Goal: Transaction & Acquisition: Download file/media

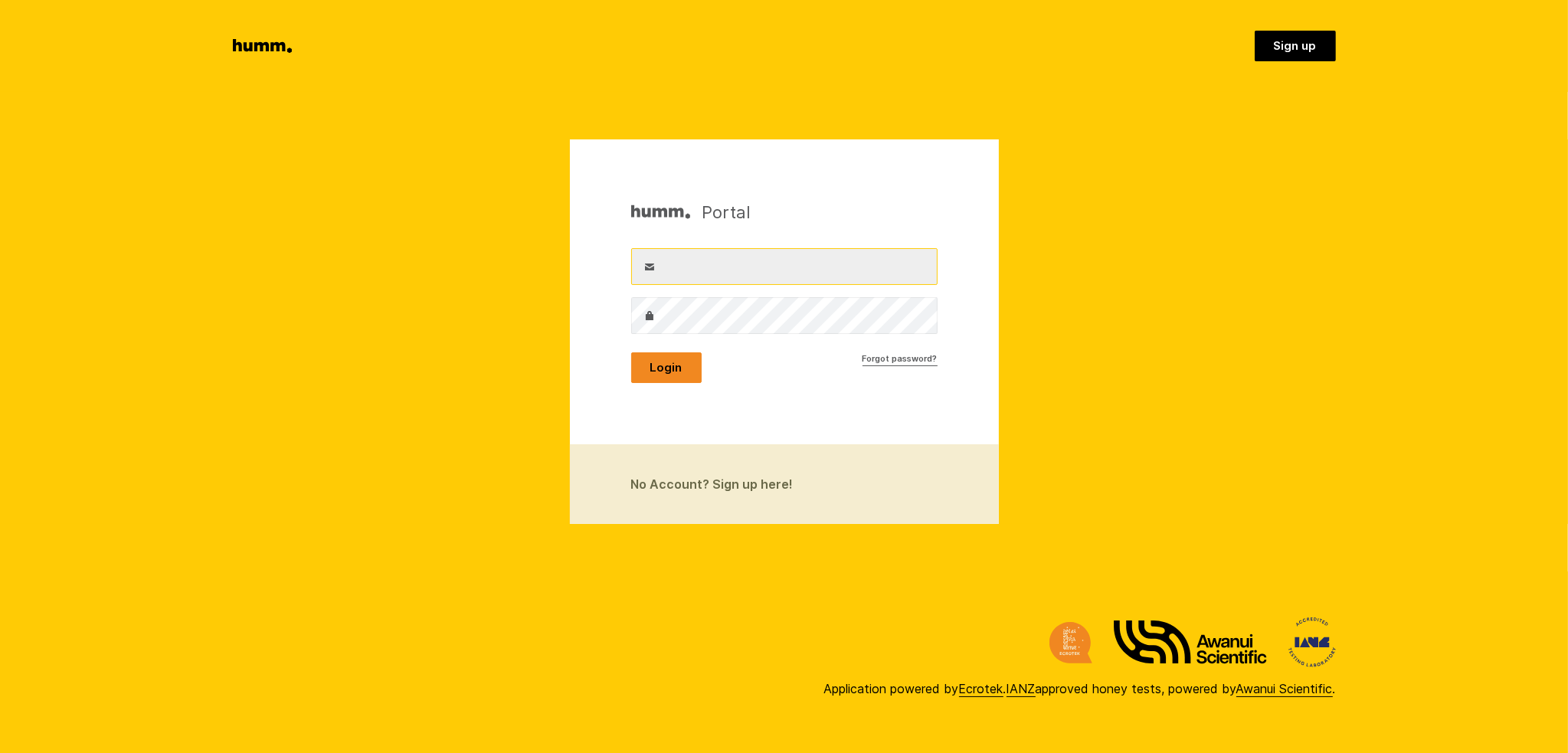
type input "[EMAIL_ADDRESS][DOMAIN_NAME]"
click at [689, 370] on button "Login" at bounding box center [666, 367] width 70 height 30
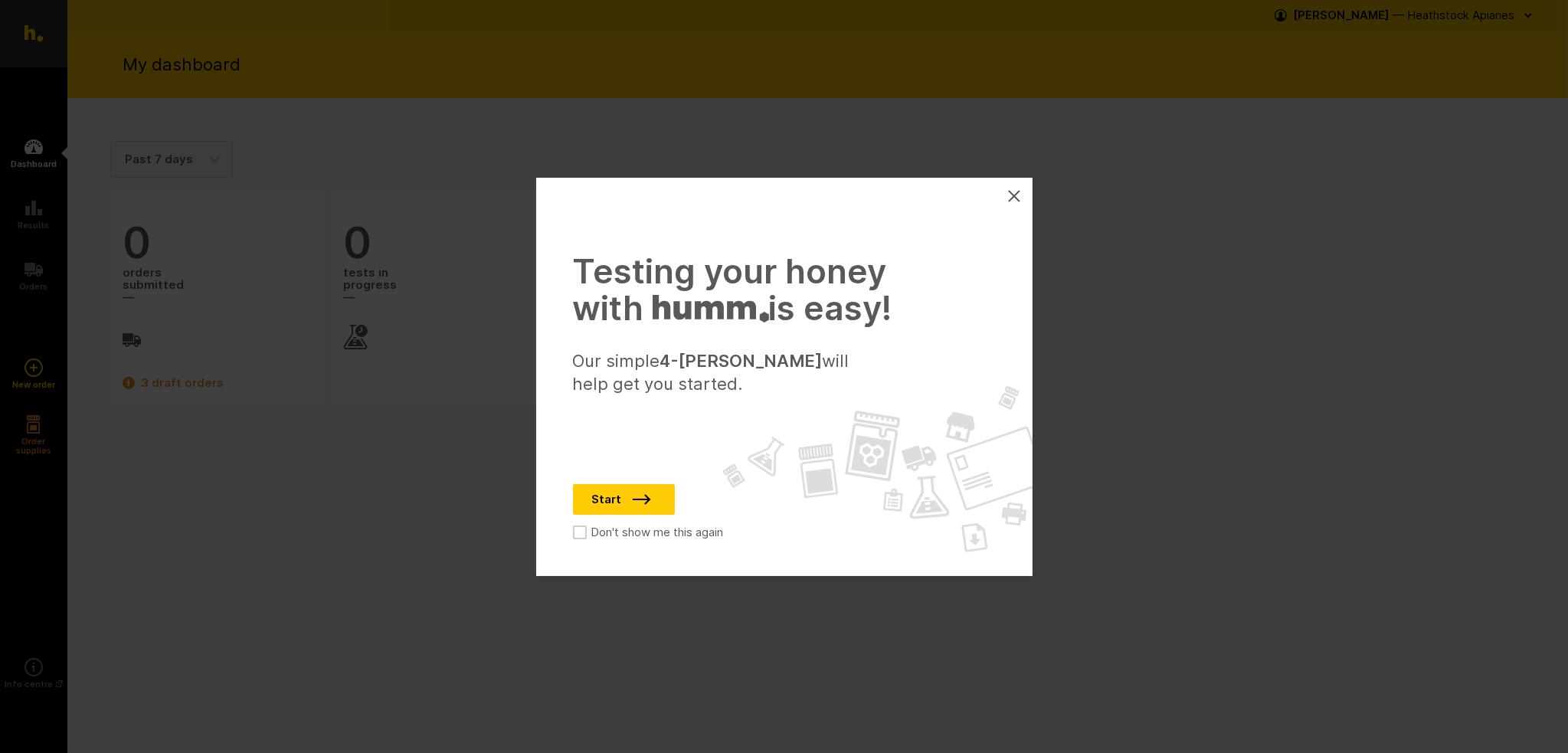
click at [1021, 200] on button at bounding box center [1013, 195] width 24 height 24
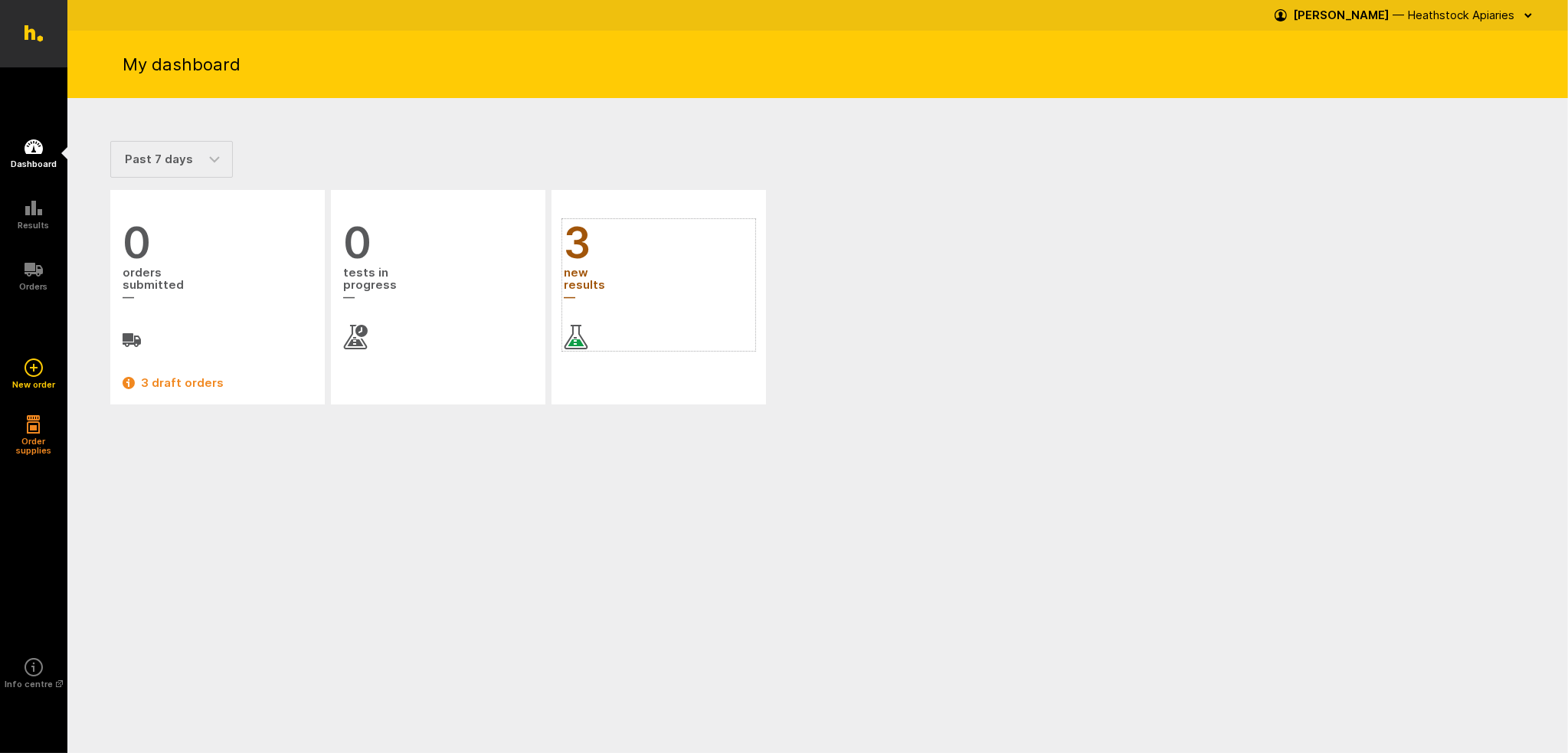
click at [610, 311] on link "3 new results" at bounding box center [659, 284] width 190 height 128
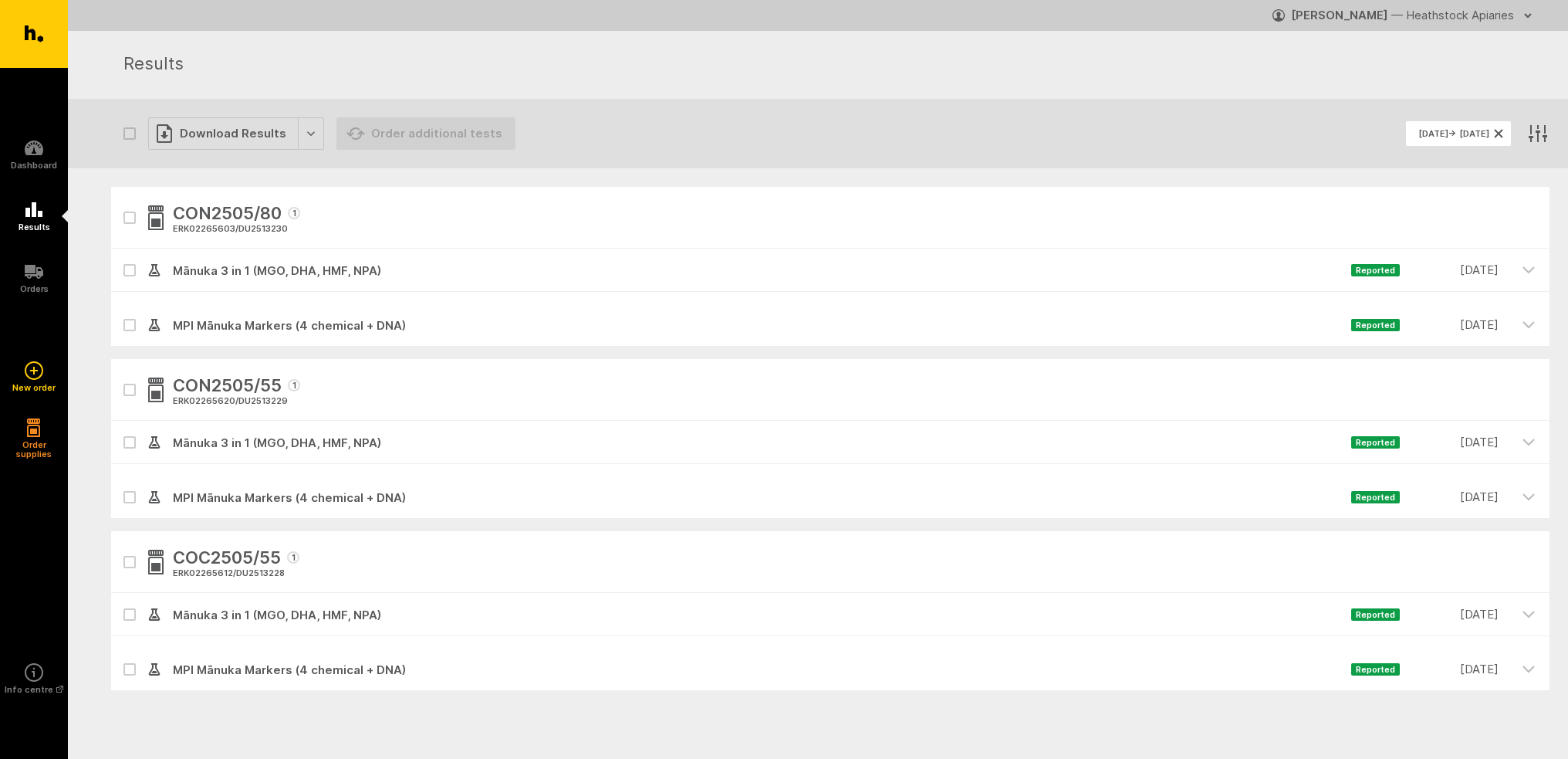
click at [447, 267] on span "Mānuka 3 in 1 (MGO, DHA, HMF, NPA)" at bounding box center [756, 271] width 1191 height 19
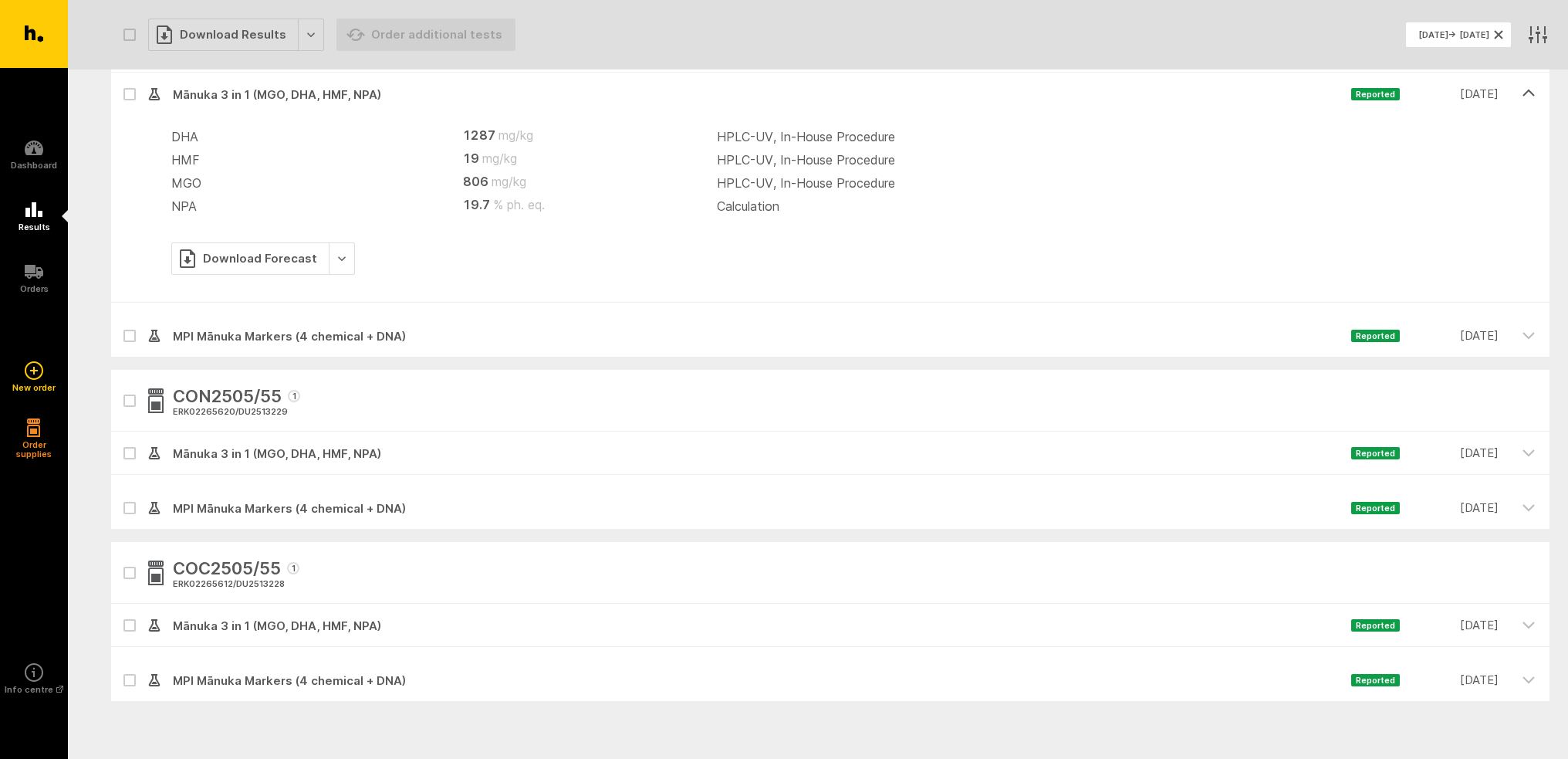
scroll to position [232, 0]
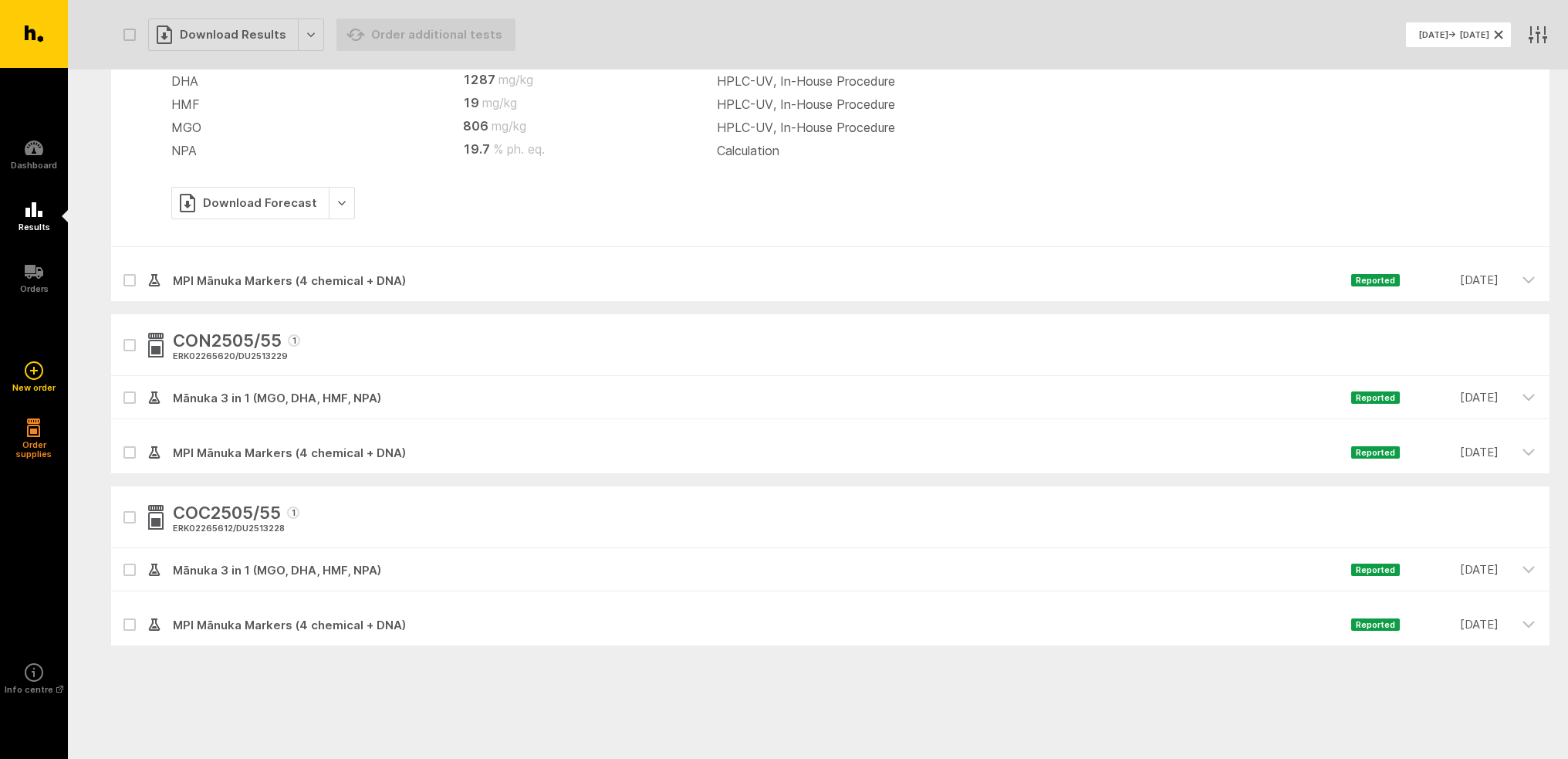
click at [305, 393] on span "Mānuka 3 in 1 (MGO, DHA, HMF, NPA)" at bounding box center [756, 399] width 1191 height 19
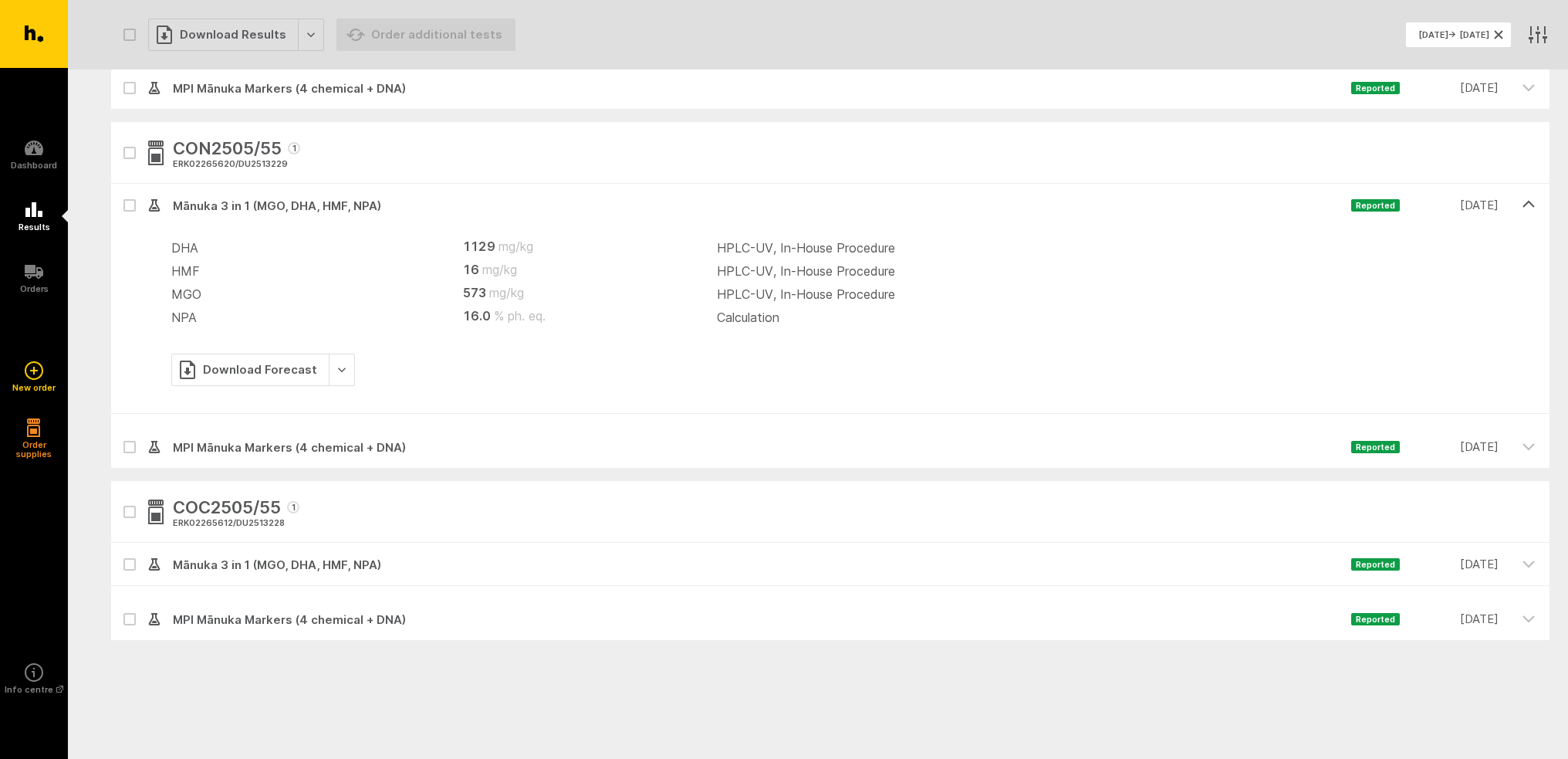
scroll to position [434, 0]
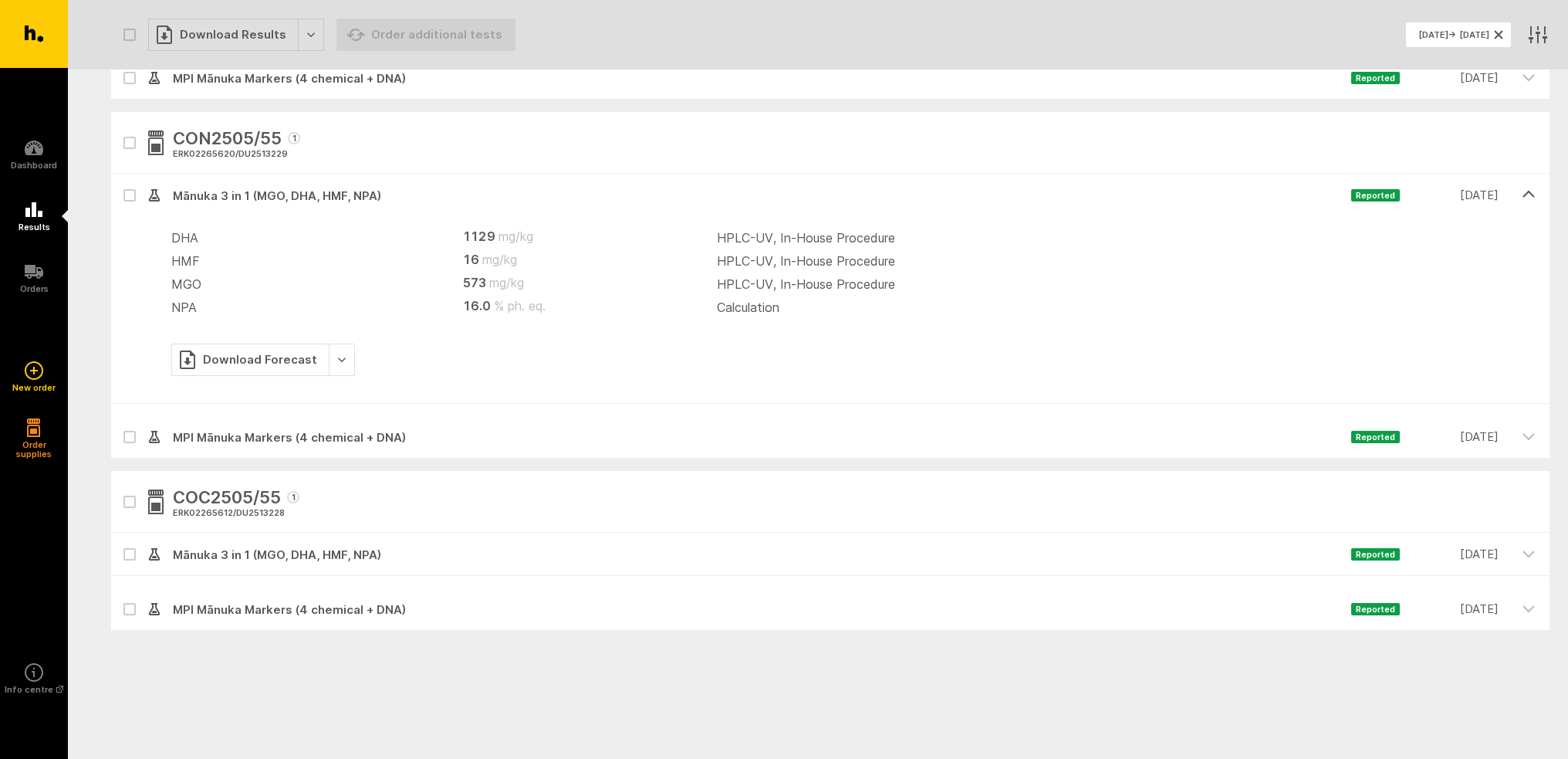
click at [437, 553] on span "Mānuka 3 in 1 (MGO, DHA, HMF, NPA)" at bounding box center [756, 555] width 1191 height 19
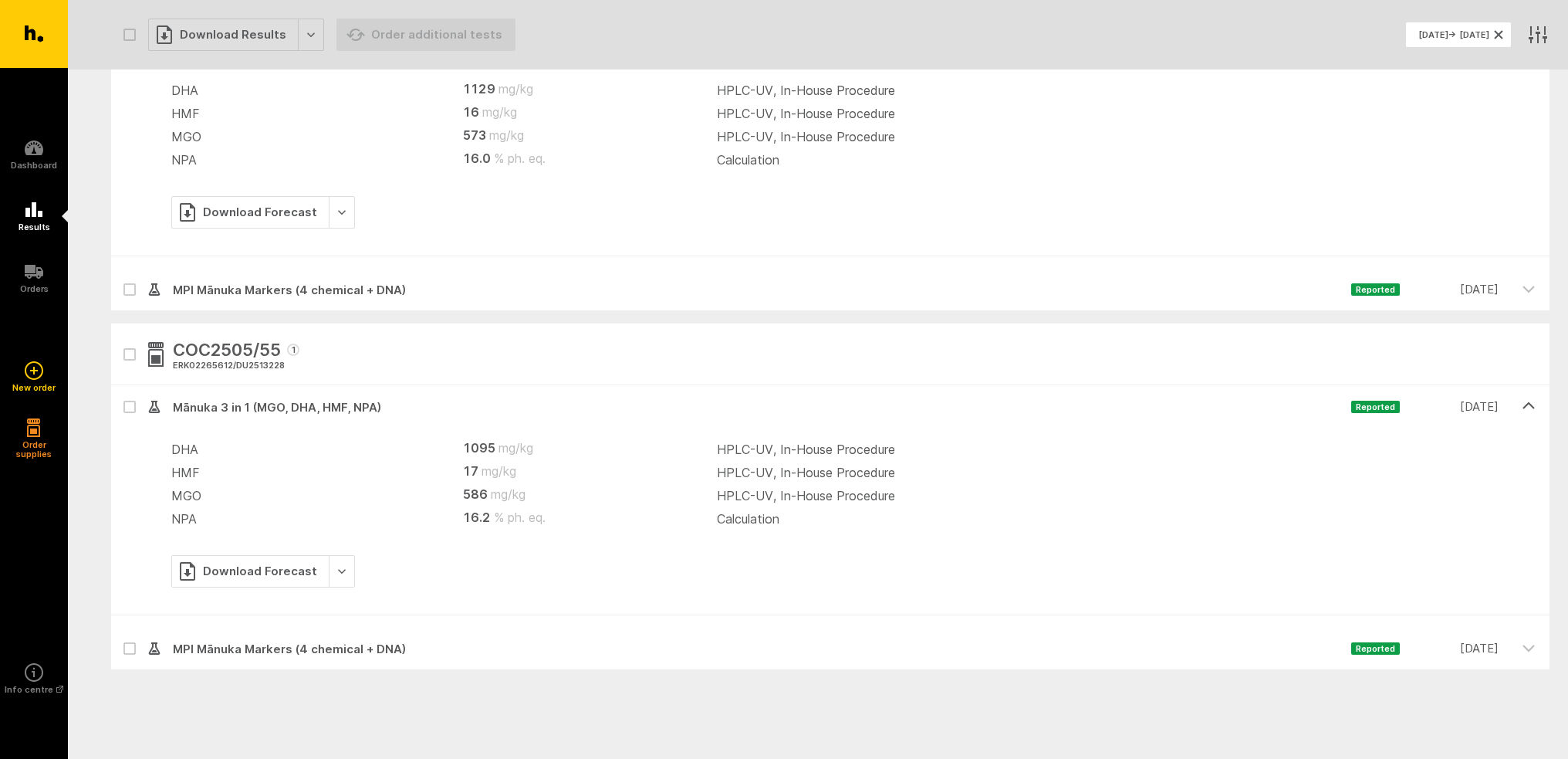
scroll to position [621, 0]
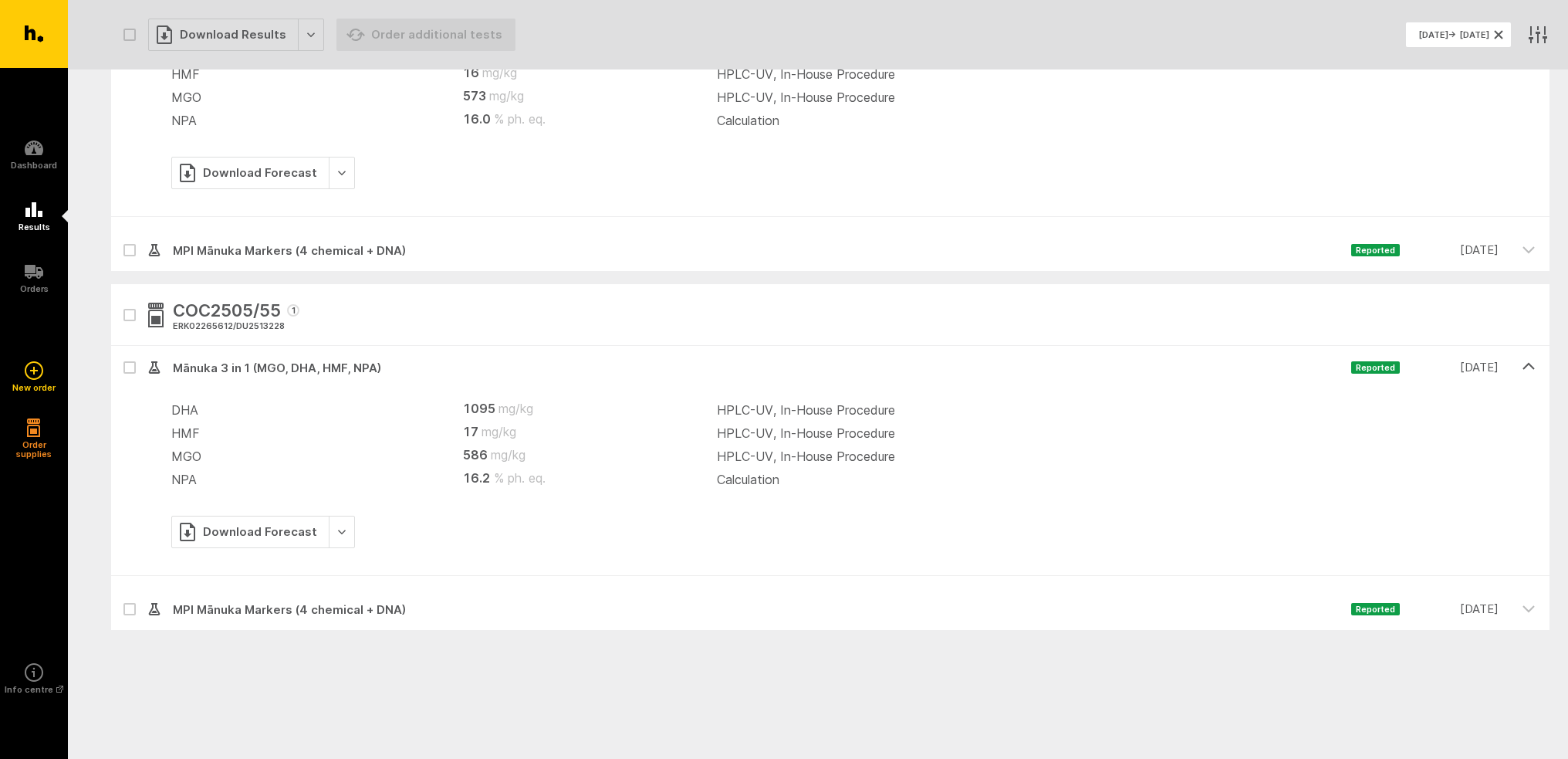
click at [388, 604] on span "MPI Mānuka Markers (4 chemical + DNA)" at bounding box center [756, 610] width 1191 height 19
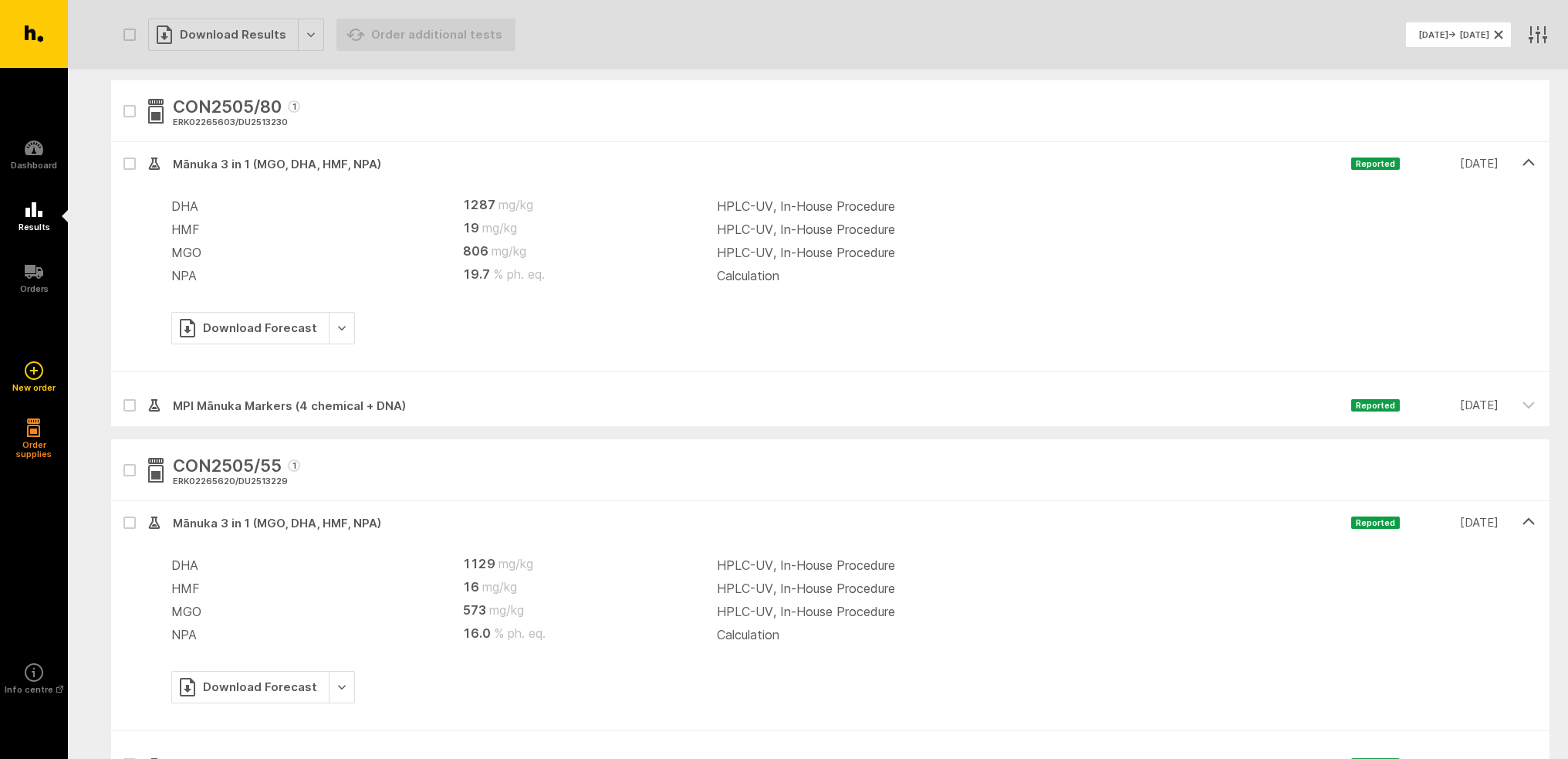
scroll to position [0, 0]
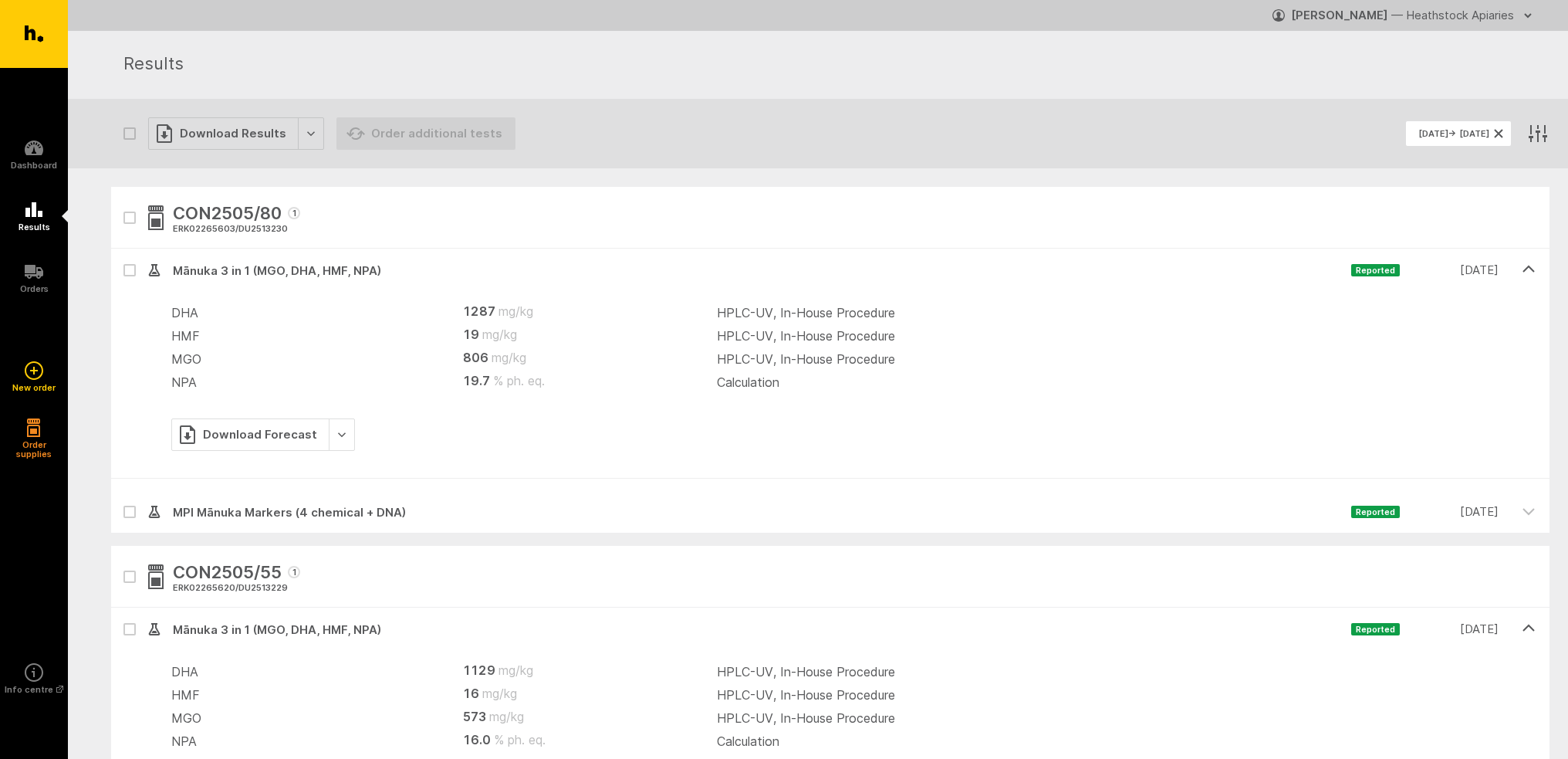
click at [337, 513] on span "MPI Mānuka Markers (4 chemical + DNA)" at bounding box center [756, 513] width 1191 height 19
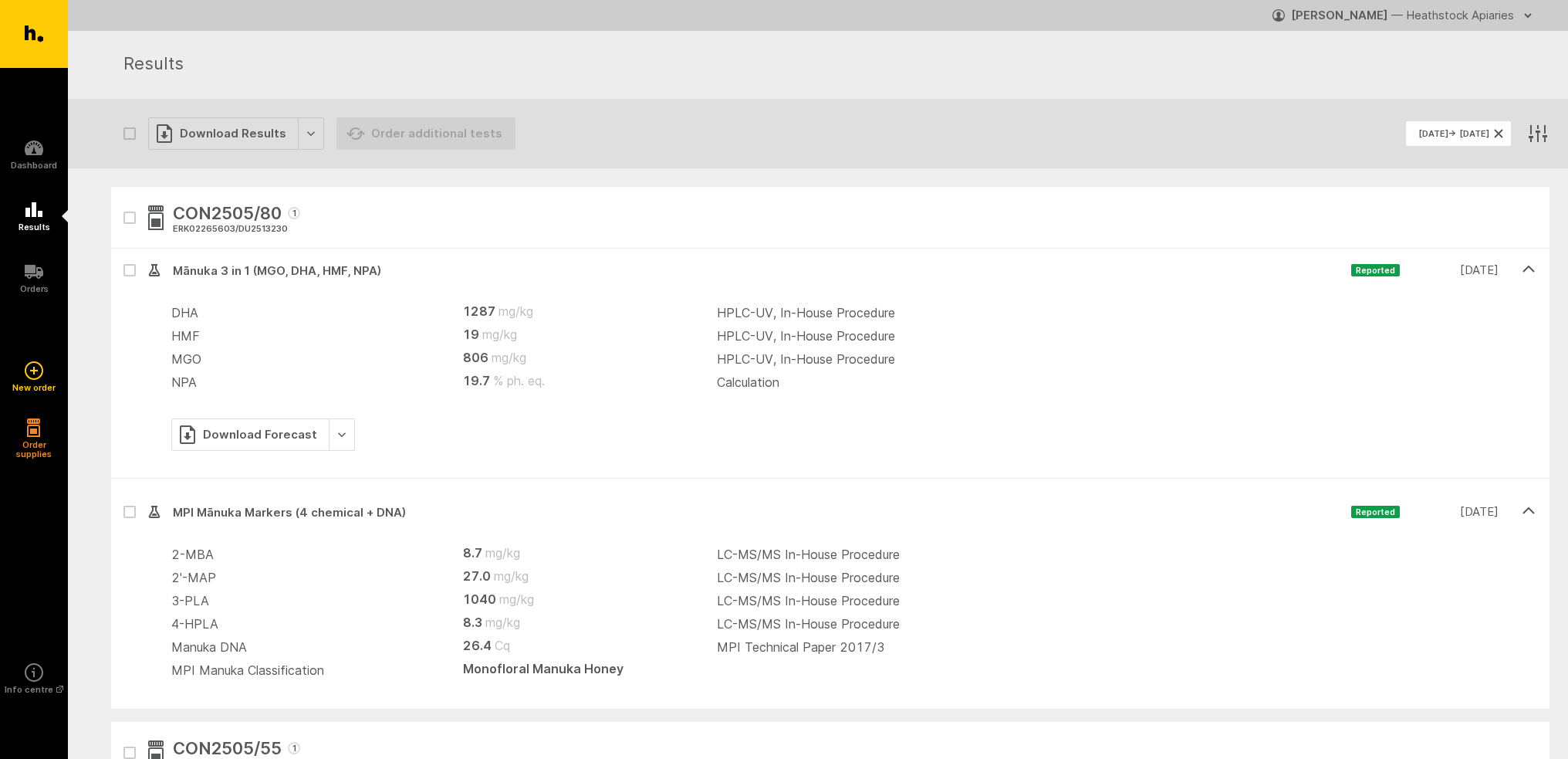
click at [128, 276] on div at bounding box center [129, 270] width 37 height 43
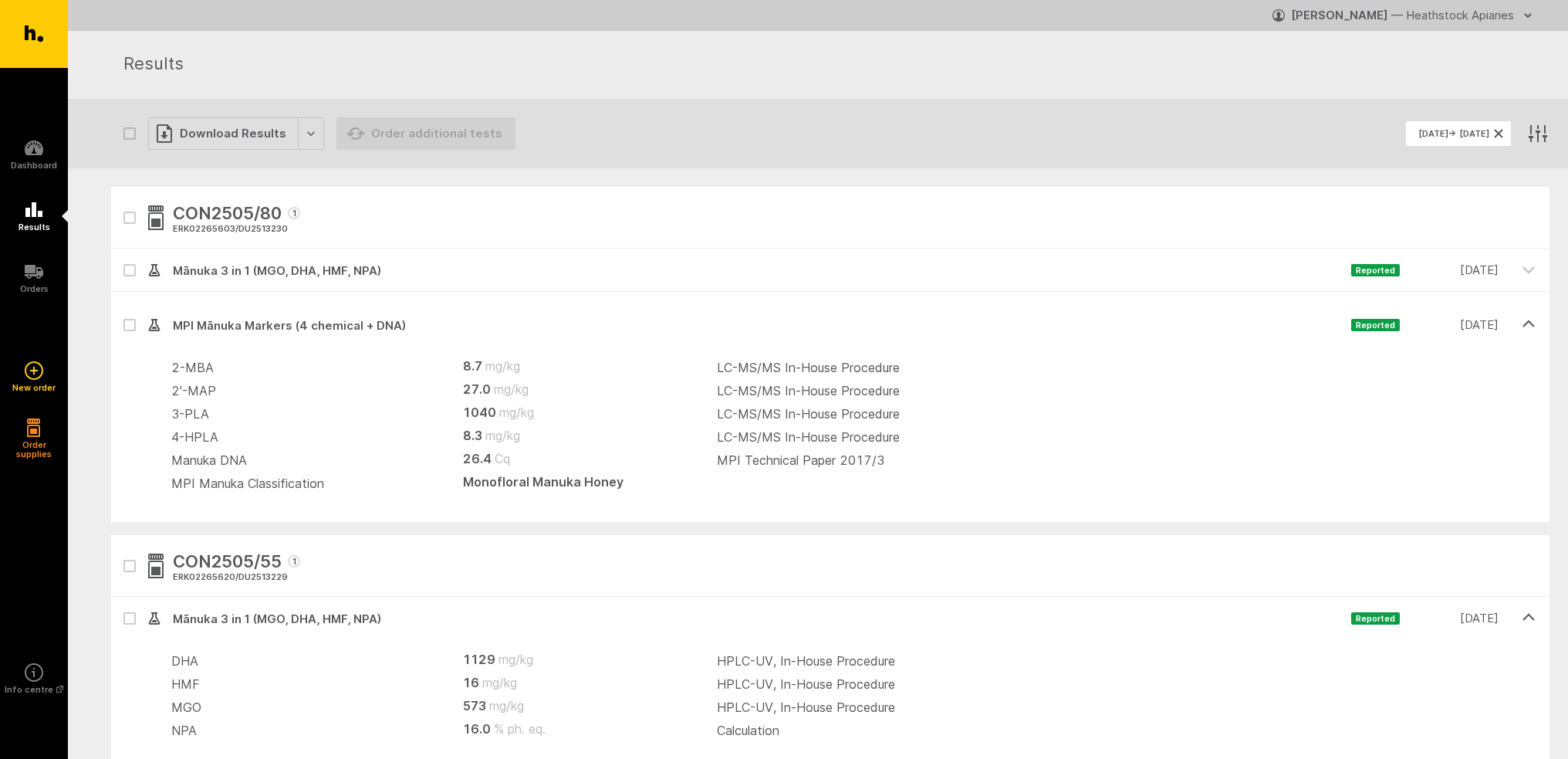
click at [126, 268] on icon at bounding box center [129, 270] width 8 height 5
click at [121, 258] on input "checkbox" at bounding box center [116, 254] width 10 height 10
checkbox input "true"
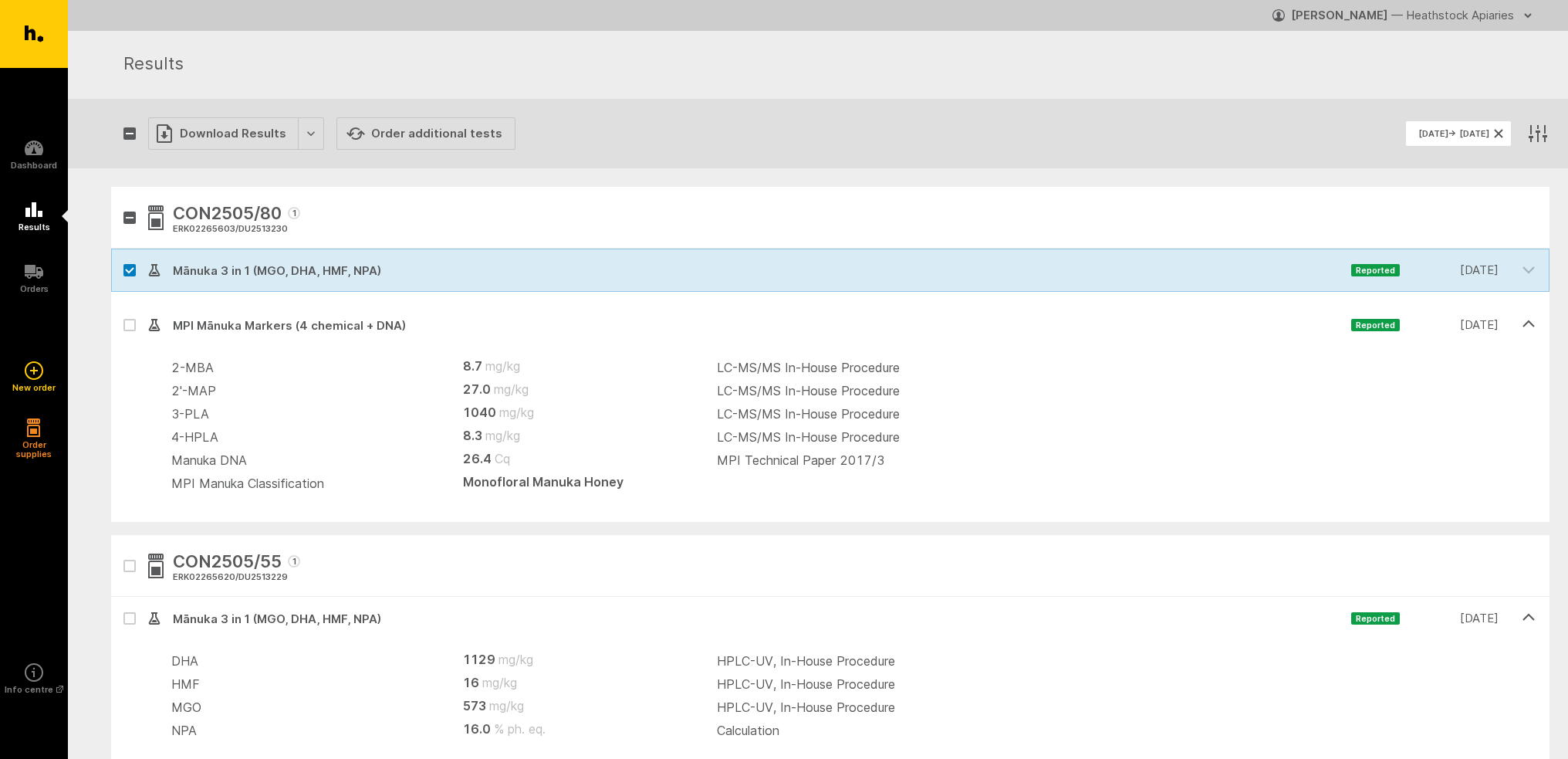
click at [127, 564] on icon "button" at bounding box center [129, 566] width 9 height 7
checkbox input "true"
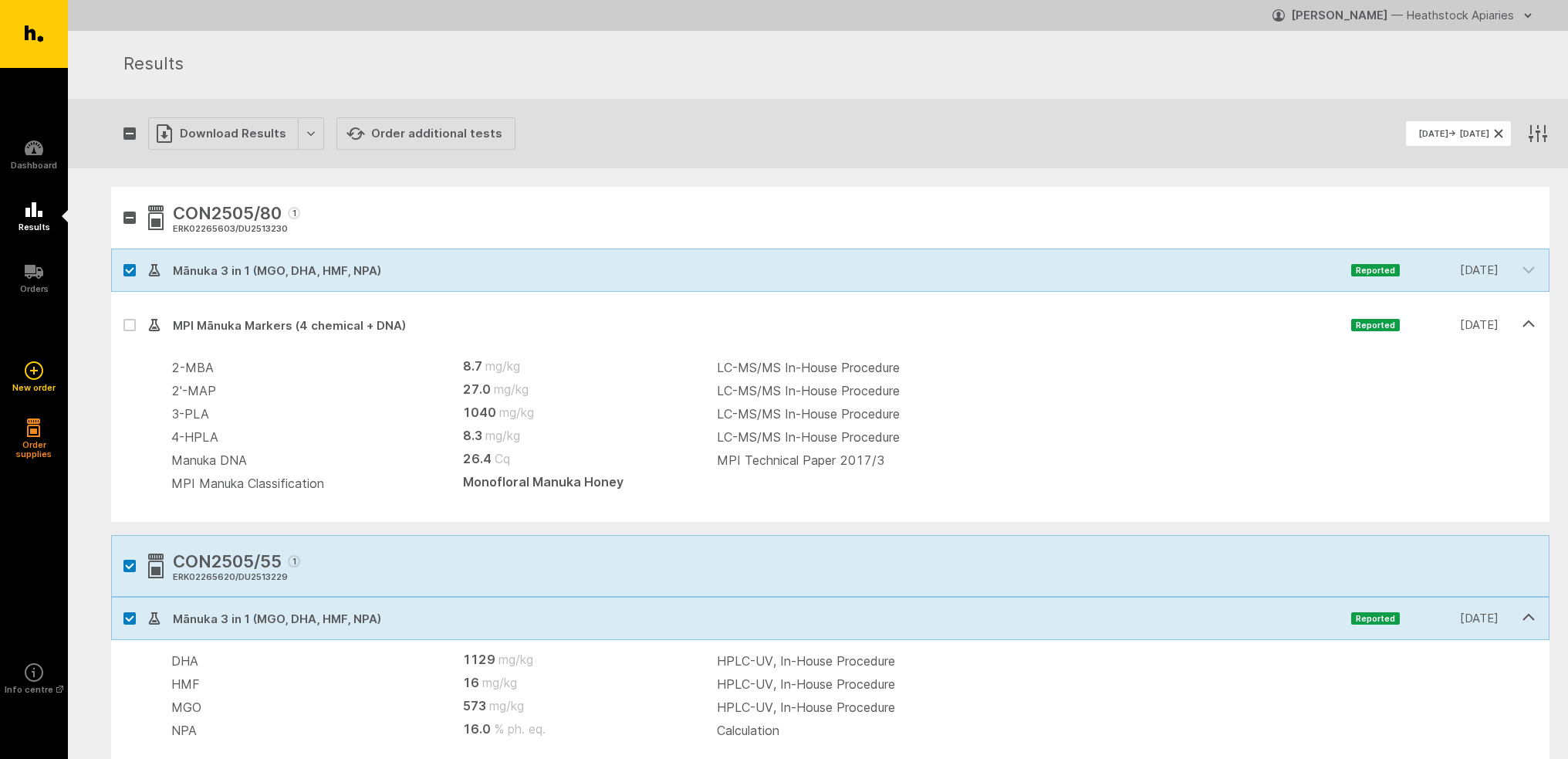
click at [127, 323] on icon at bounding box center [129, 325] width 9 height 7
click at [121, 313] on input "checkbox" at bounding box center [116, 308] width 10 height 10
checkbox input "true"
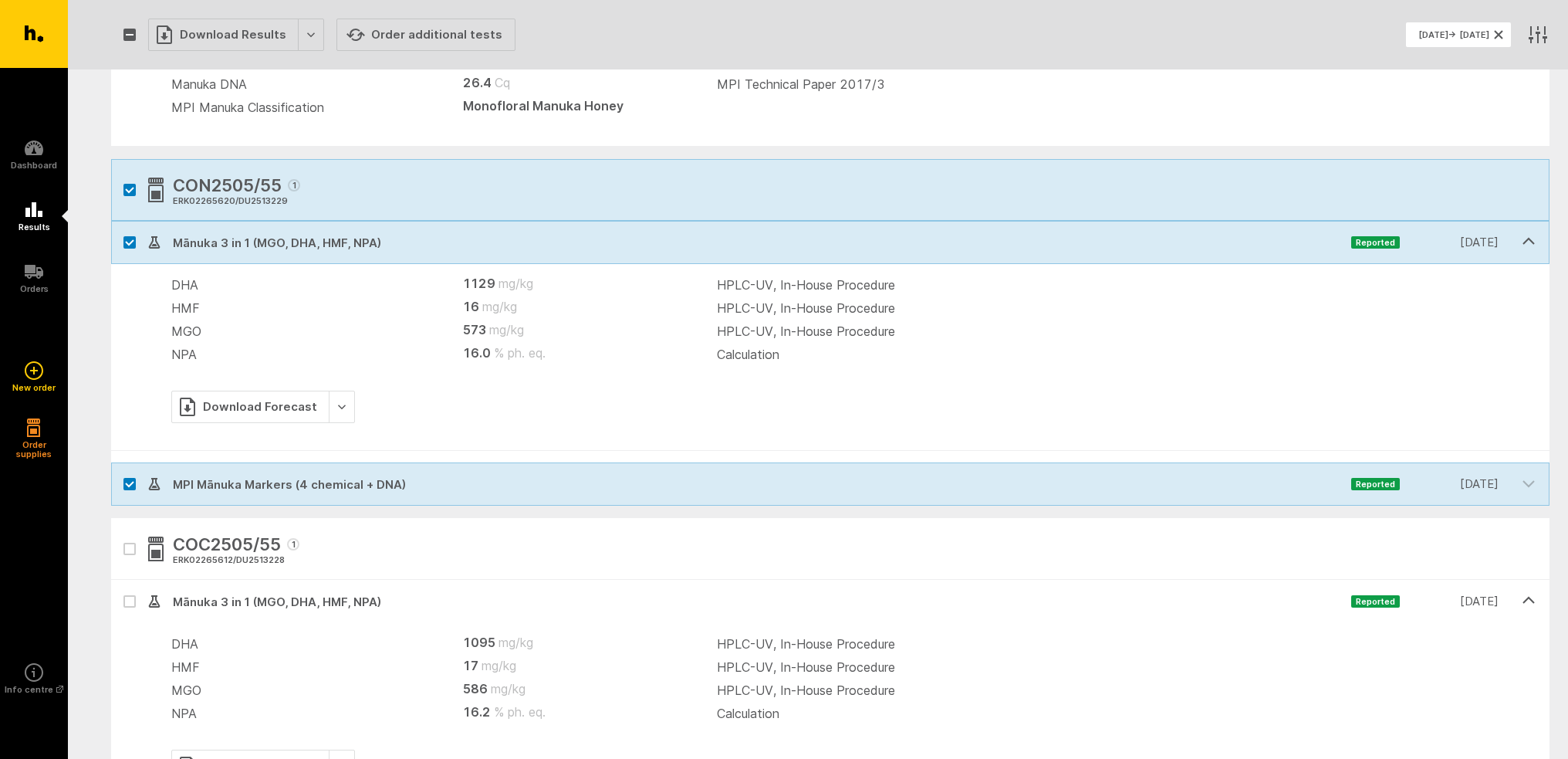
scroll to position [386, 0]
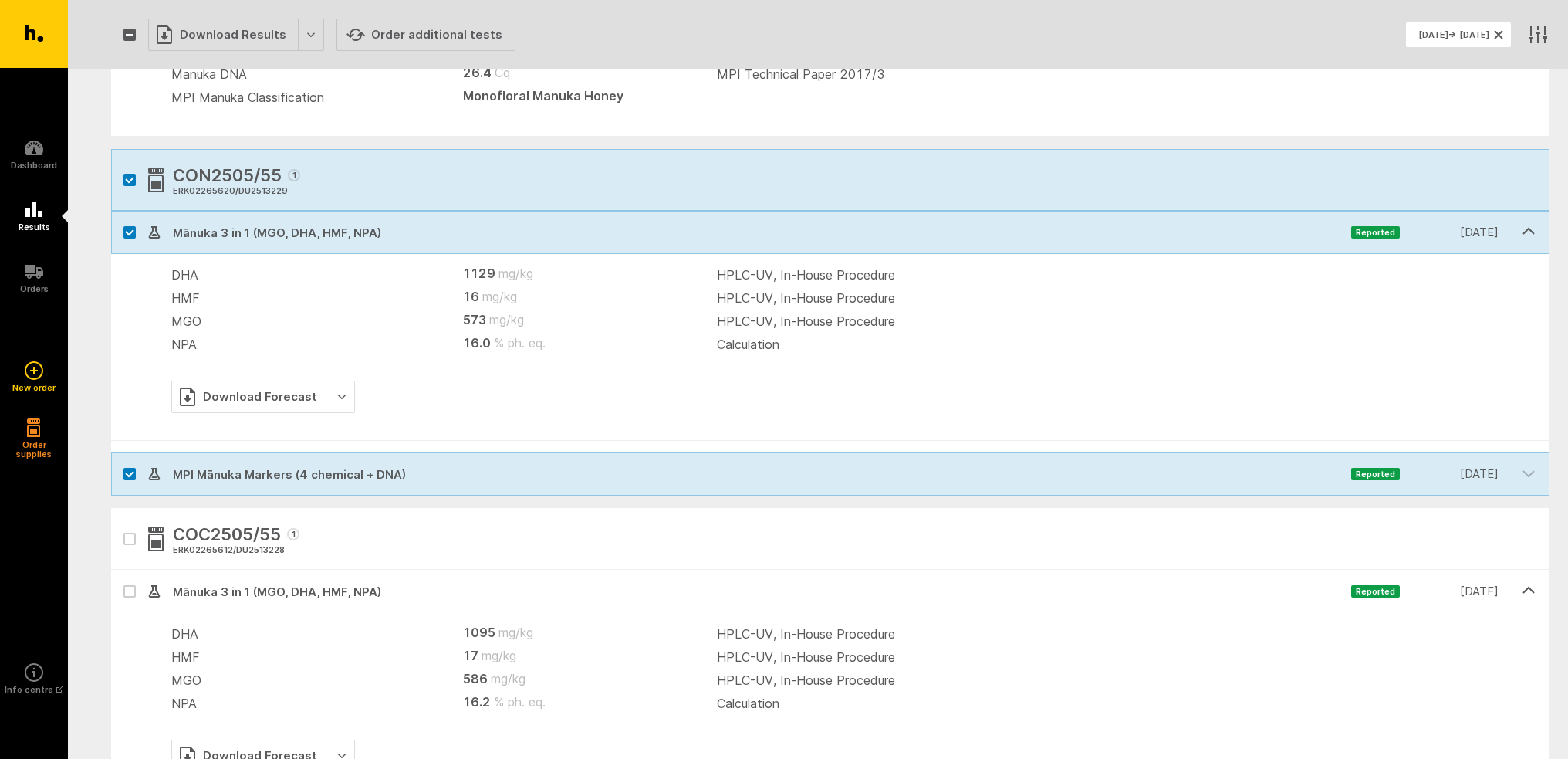
click at [129, 542] on button "button" at bounding box center [129, 539] width 13 height 13
checkbox input "true"
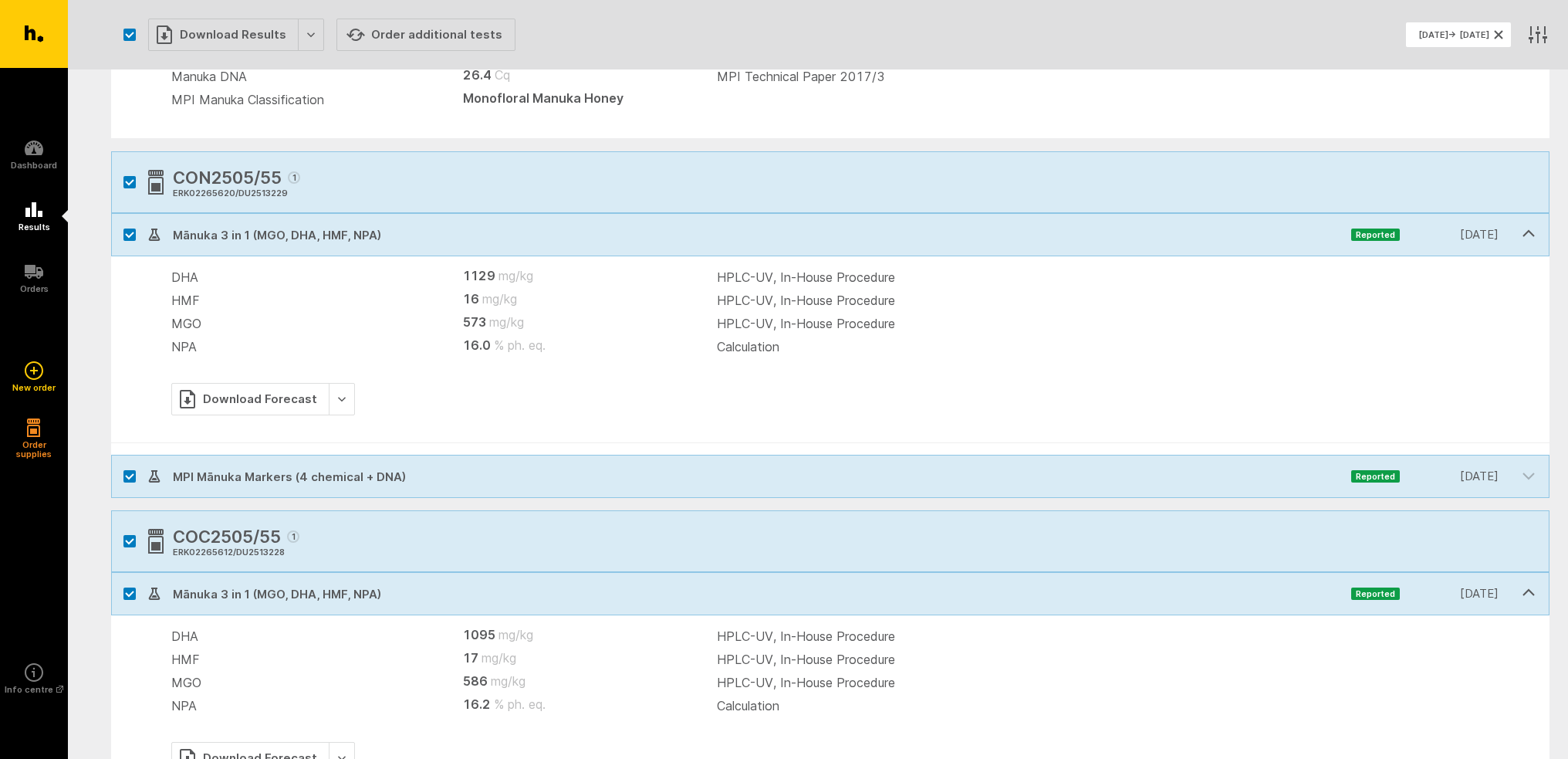
scroll to position [540, 0]
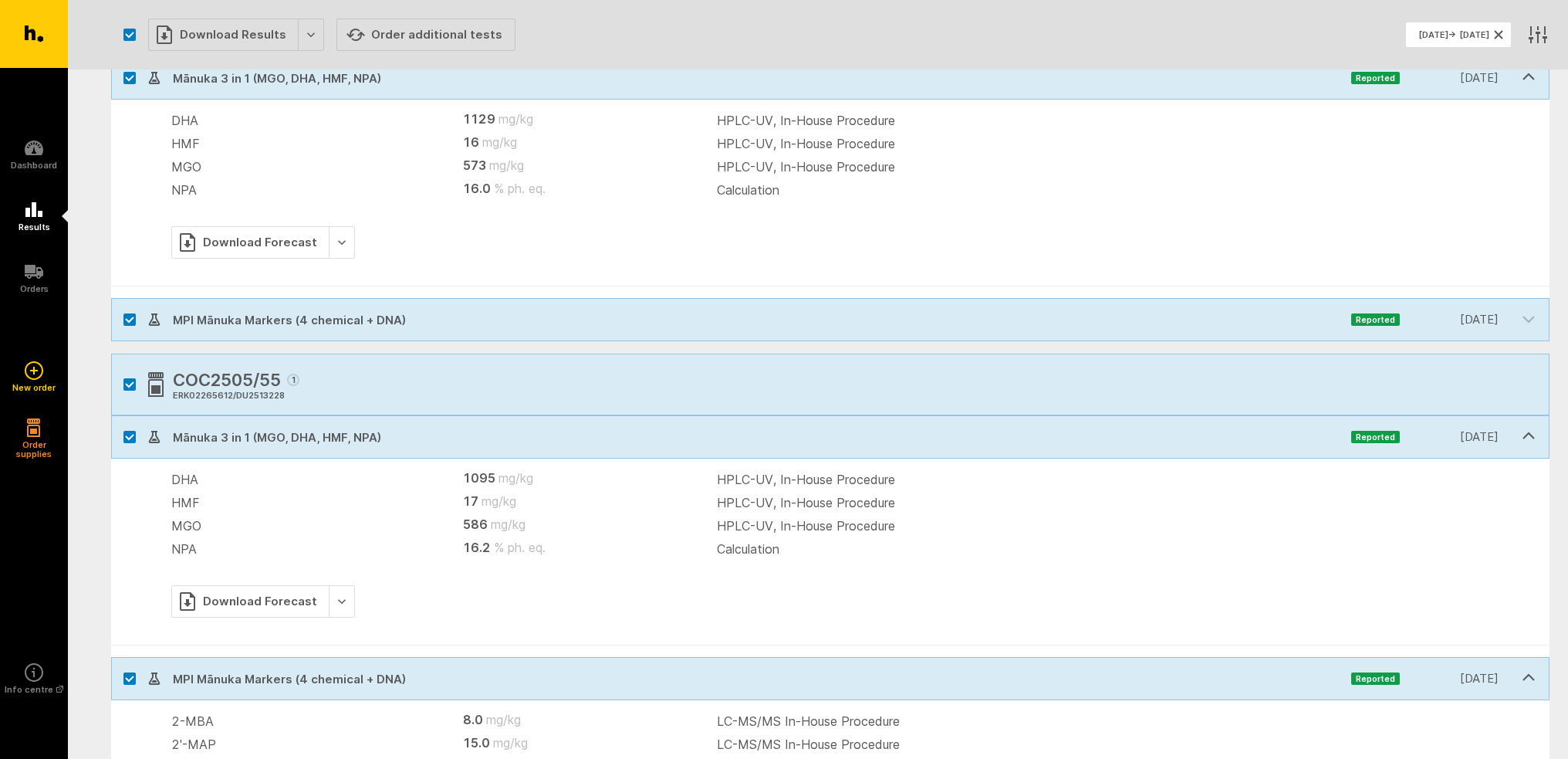
click at [129, 382] on button "button" at bounding box center [129, 385] width 13 height 13
checkbox input "false"
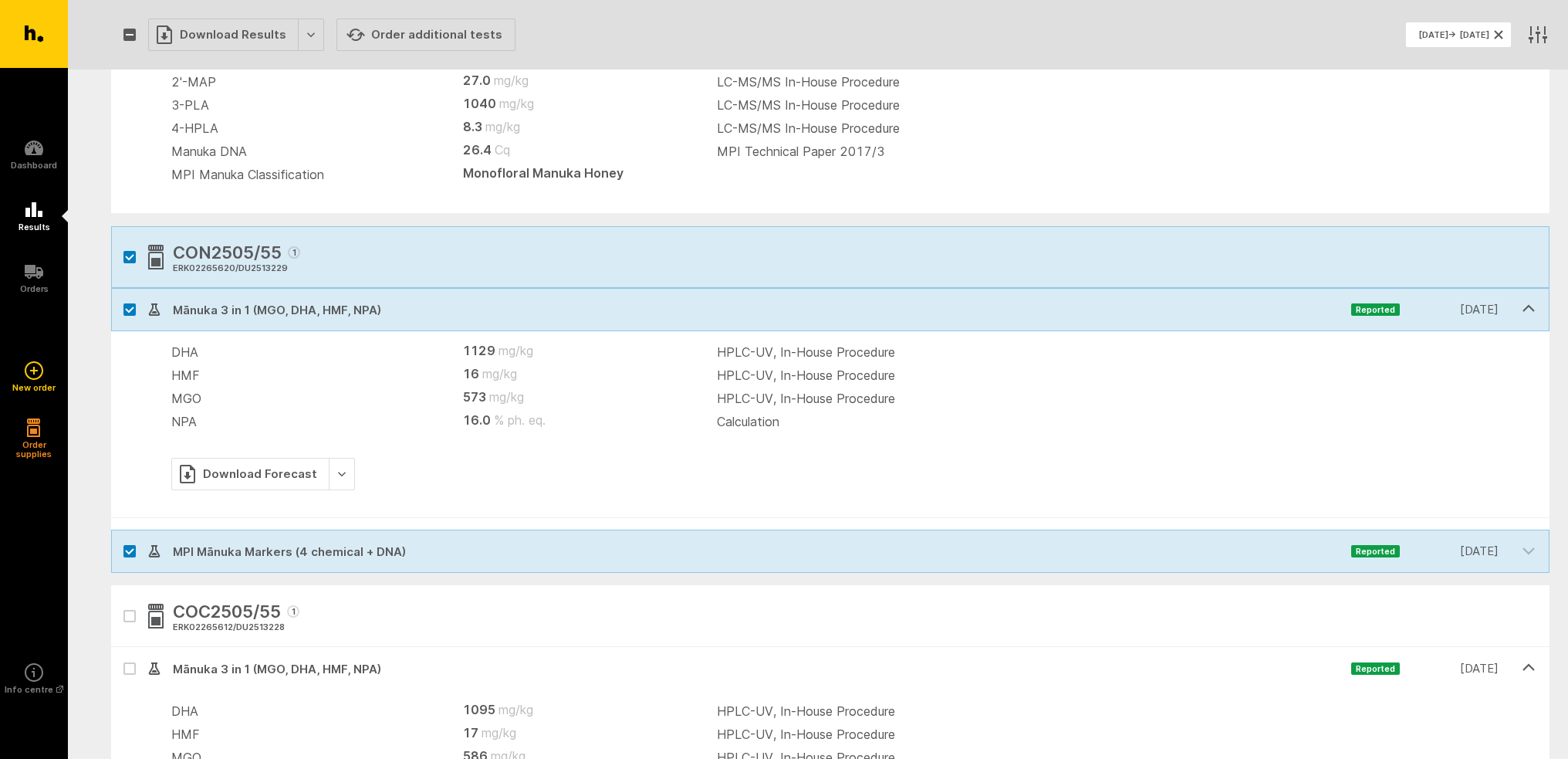
scroll to position [308, 0]
click at [126, 549] on icon at bounding box center [129, 551] width 8 height 5
click at [121, 539] on input "checkbox" at bounding box center [116, 535] width 10 height 10
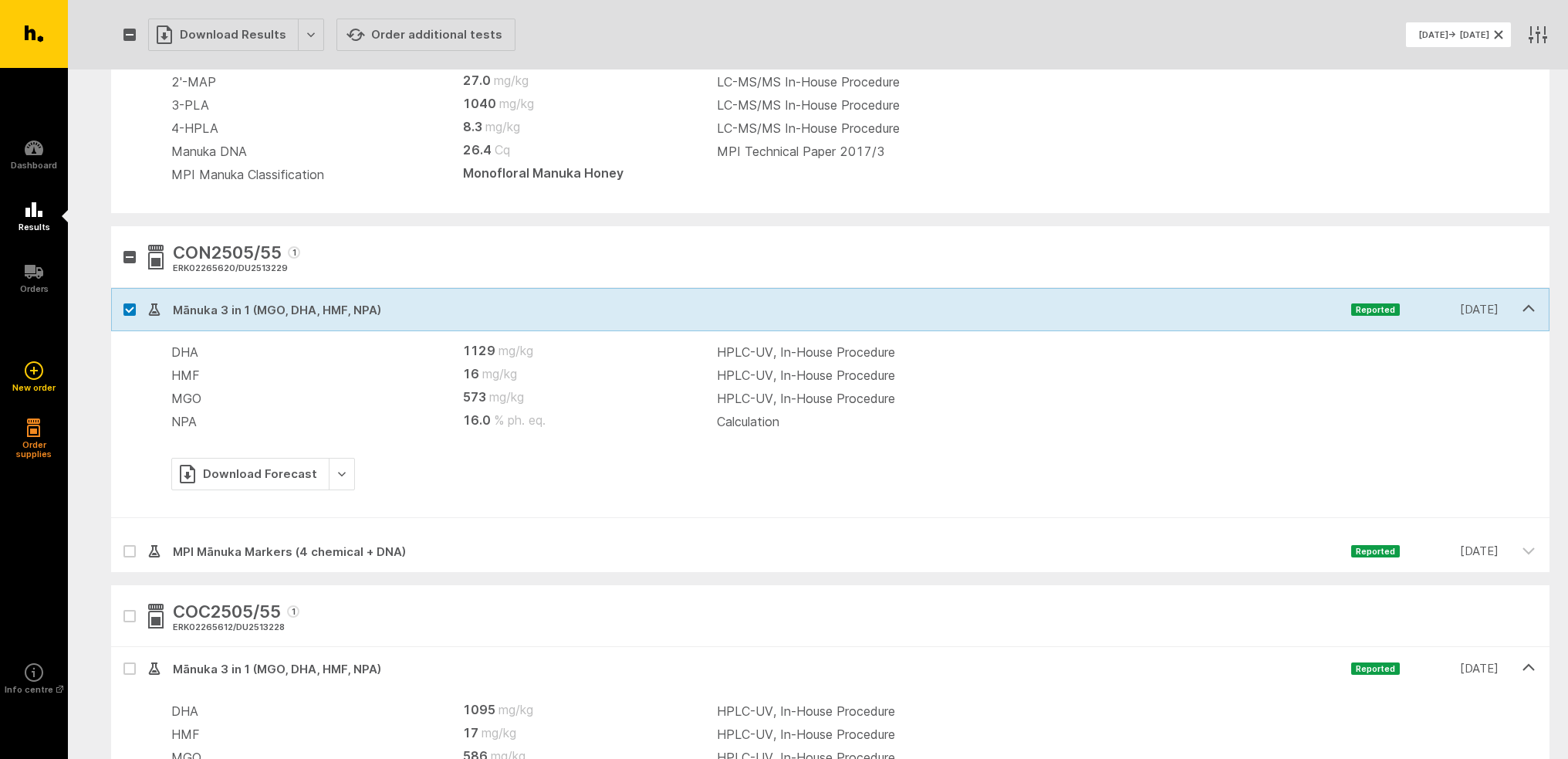
click at [126, 549] on icon at bounding box center [129, 551] width 8 height 5
click at [121, 539] on input "checkbox" at bounding box center [116, 535] width 10 height 10
checkbox input "true"
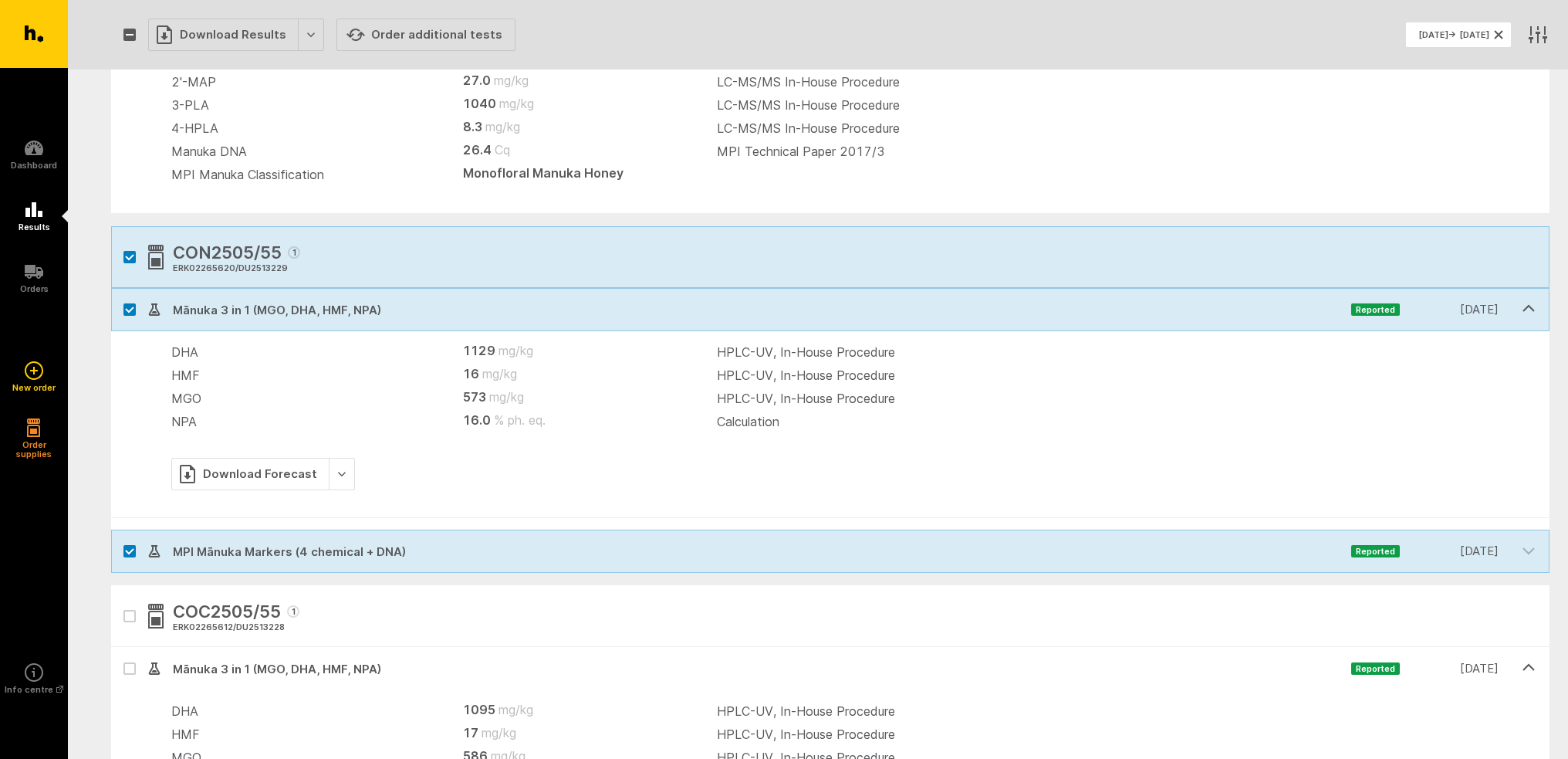
click at [267, 563] on span "MPI Mānuka Markers (4 chemical + DNA) Reported [DATE]" at bounding box center [828, 551] width 1360 height 43
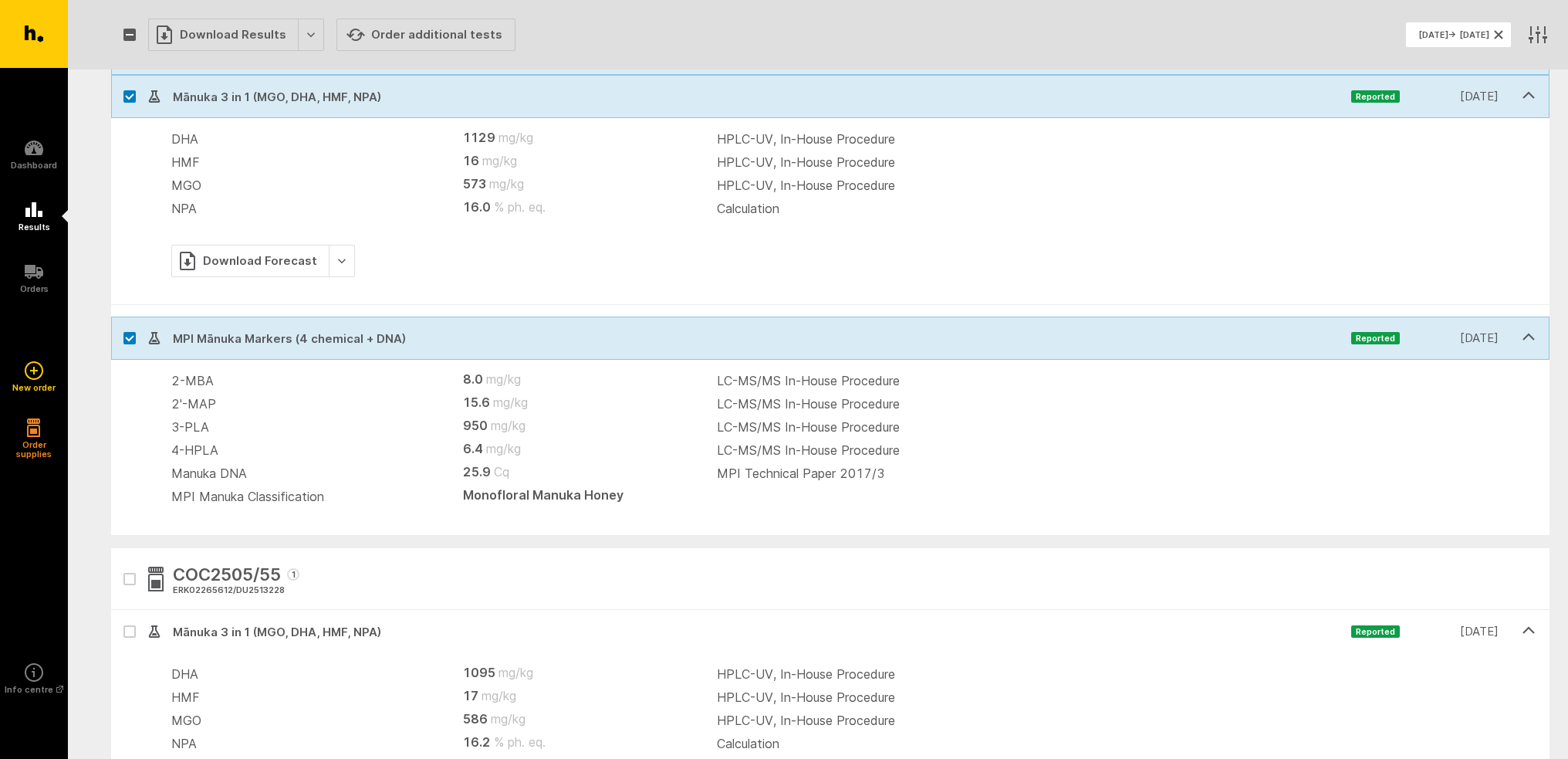
scroll to position [498, 0]
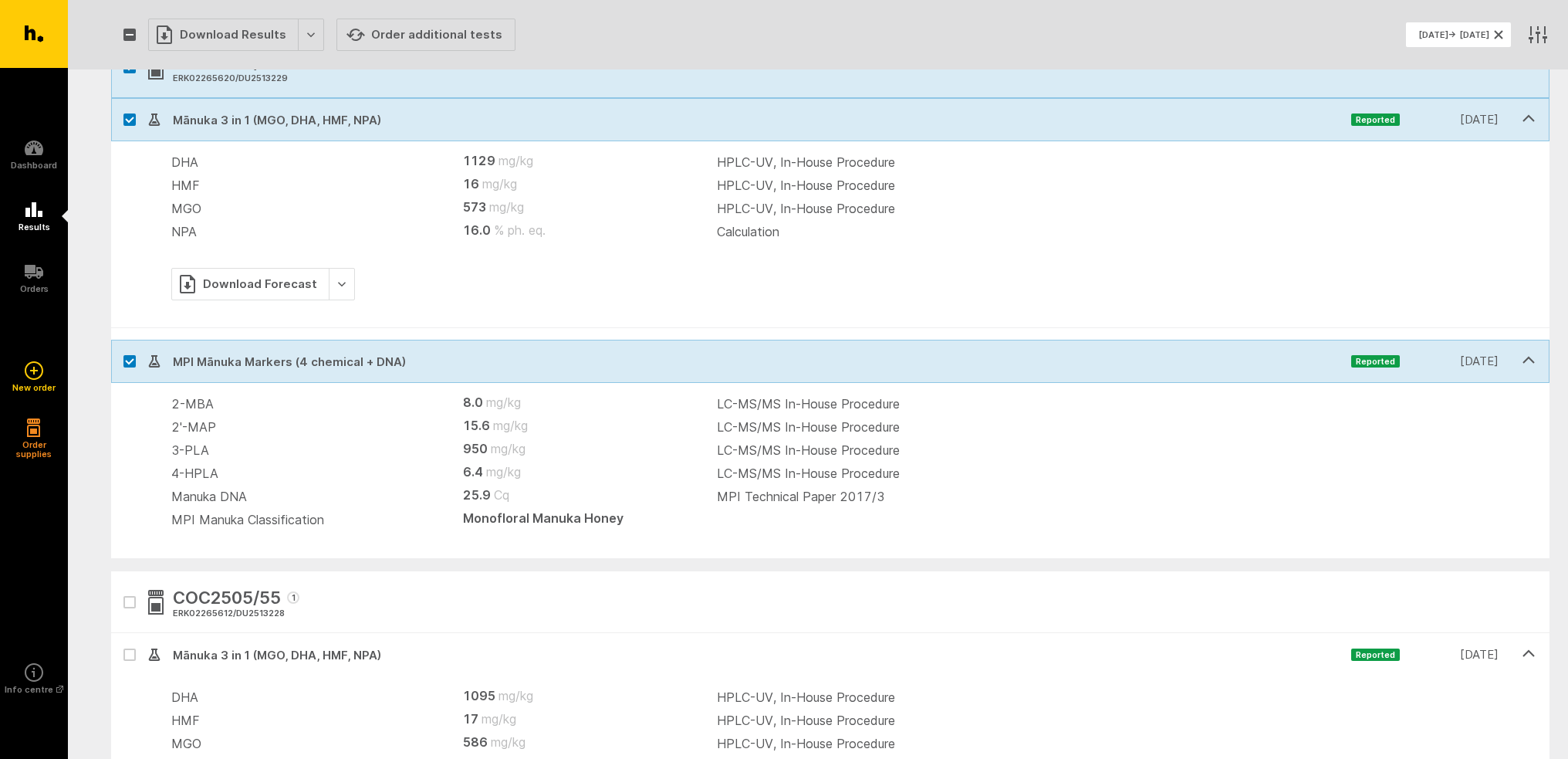
click at [132, 606] on button "button" at bounding box center [129, 602] width 13 height 13
checkbox input "true"
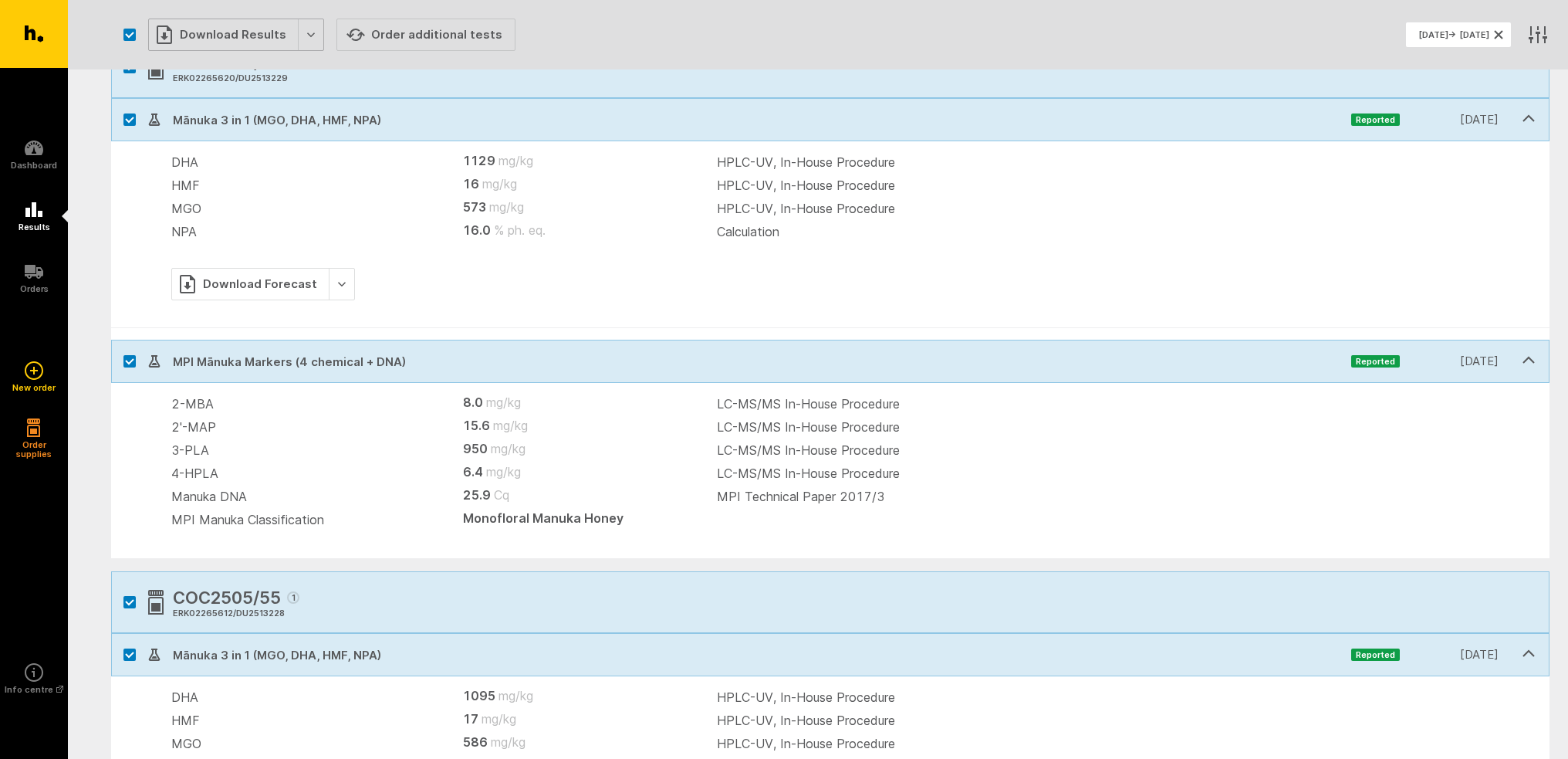
click at [247, 35] on div "Download Results" at bounding box center [236, 35] width 176 height 32
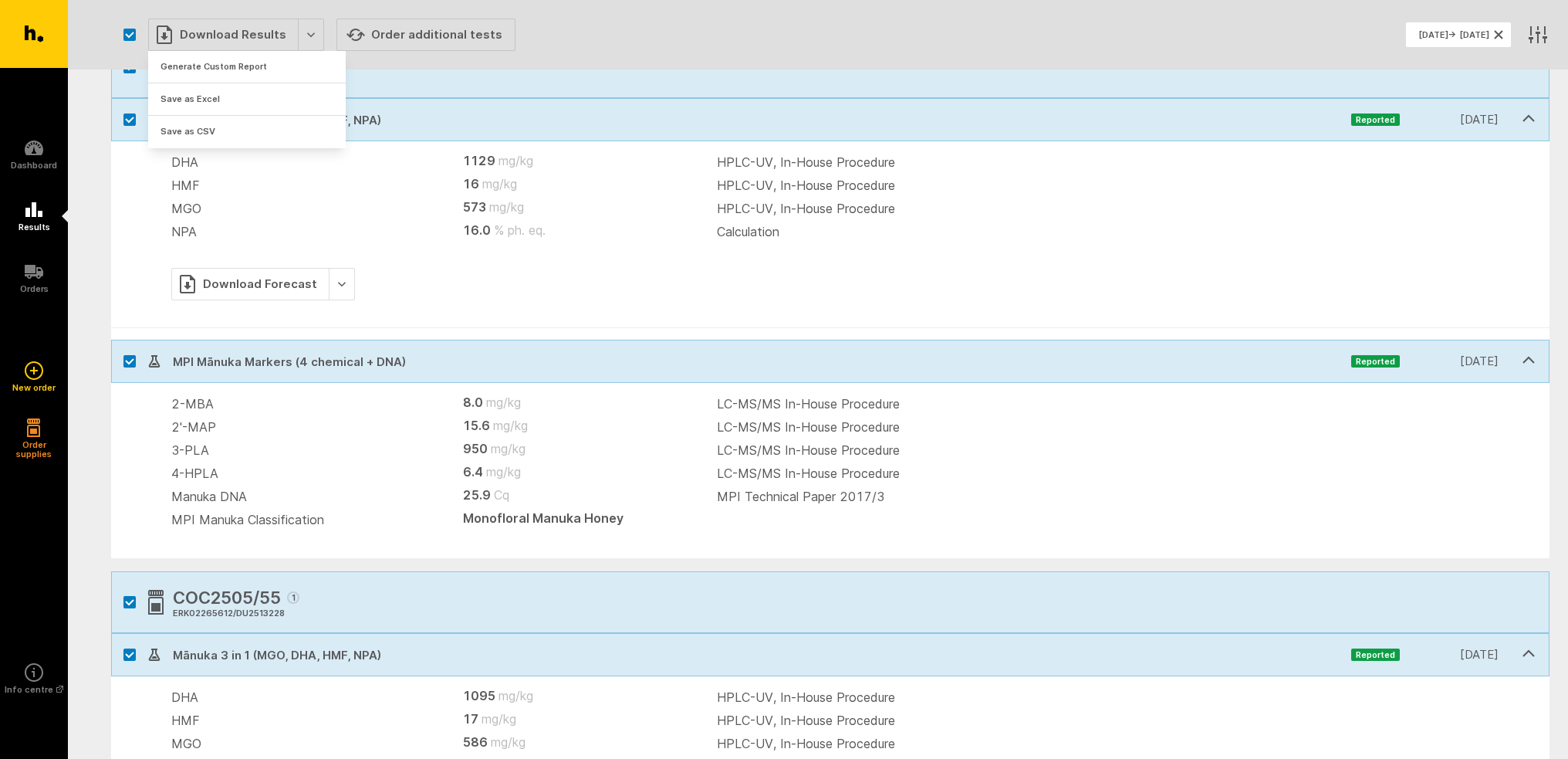
click at [432, 246] on div "DHA 1129 mg/kg HPLC-UV, In-House Procedure HMF 16 mg/kg HPLC-UV, In-House Proce…" at bounding box center [830, 235] width 1439 height 187
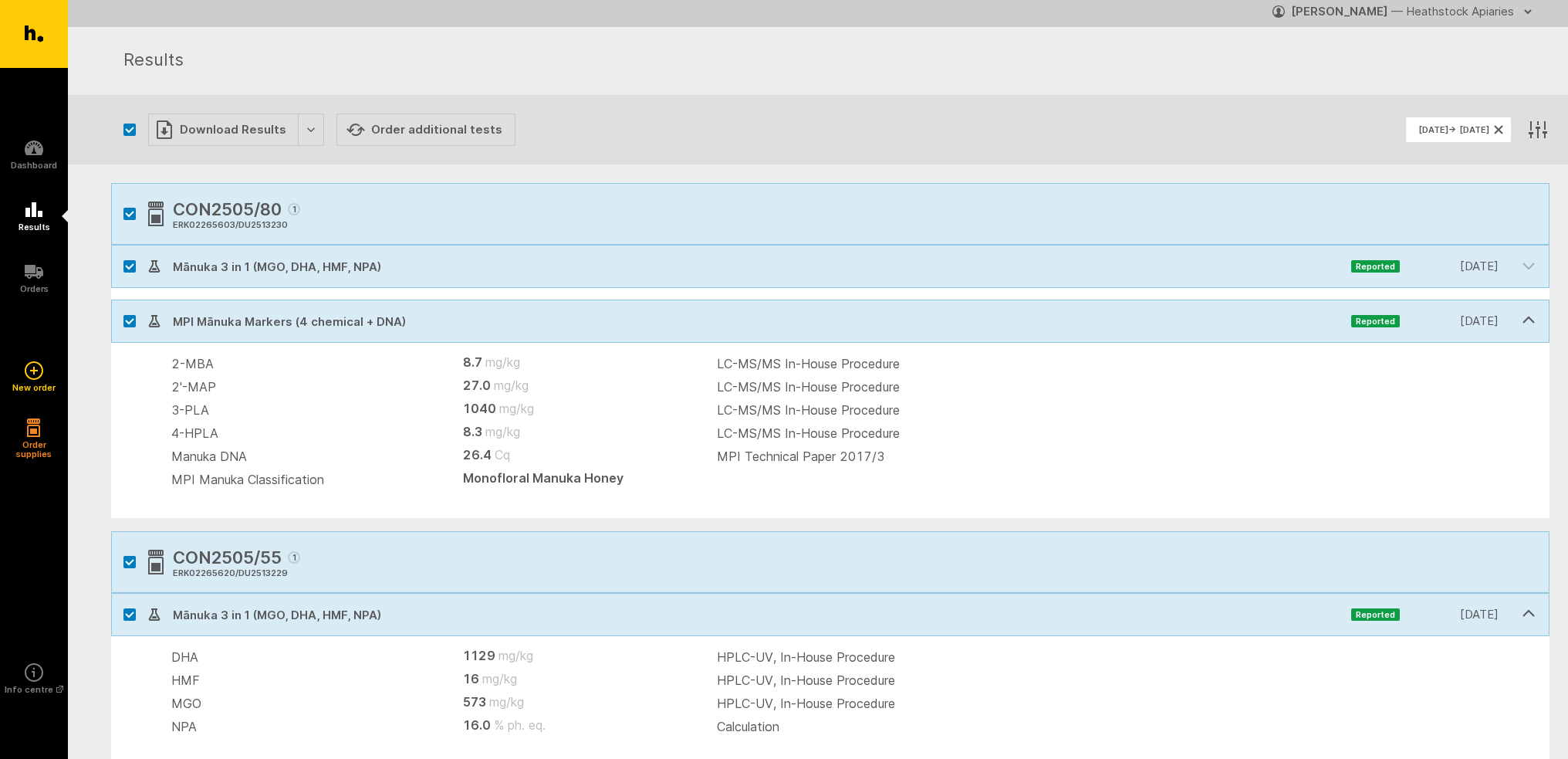
scroll to position [0, 0]
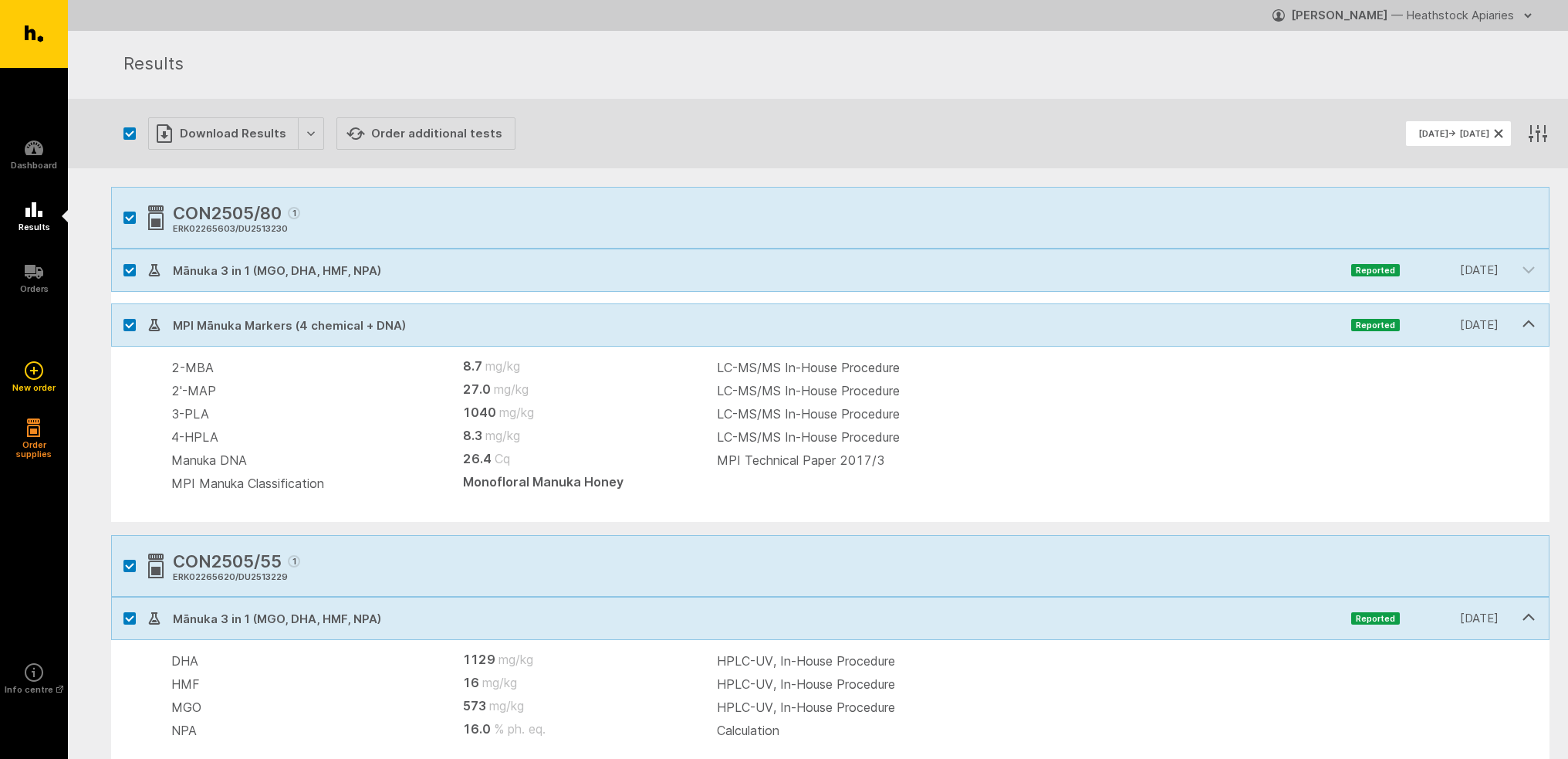
click at [361, 443] on td "4-HPLA" at bounding box center [308, 437] width 273 height 24
click at [214, 132] on div "Download Results" at bounding box center [236, 133] width 176 height 32
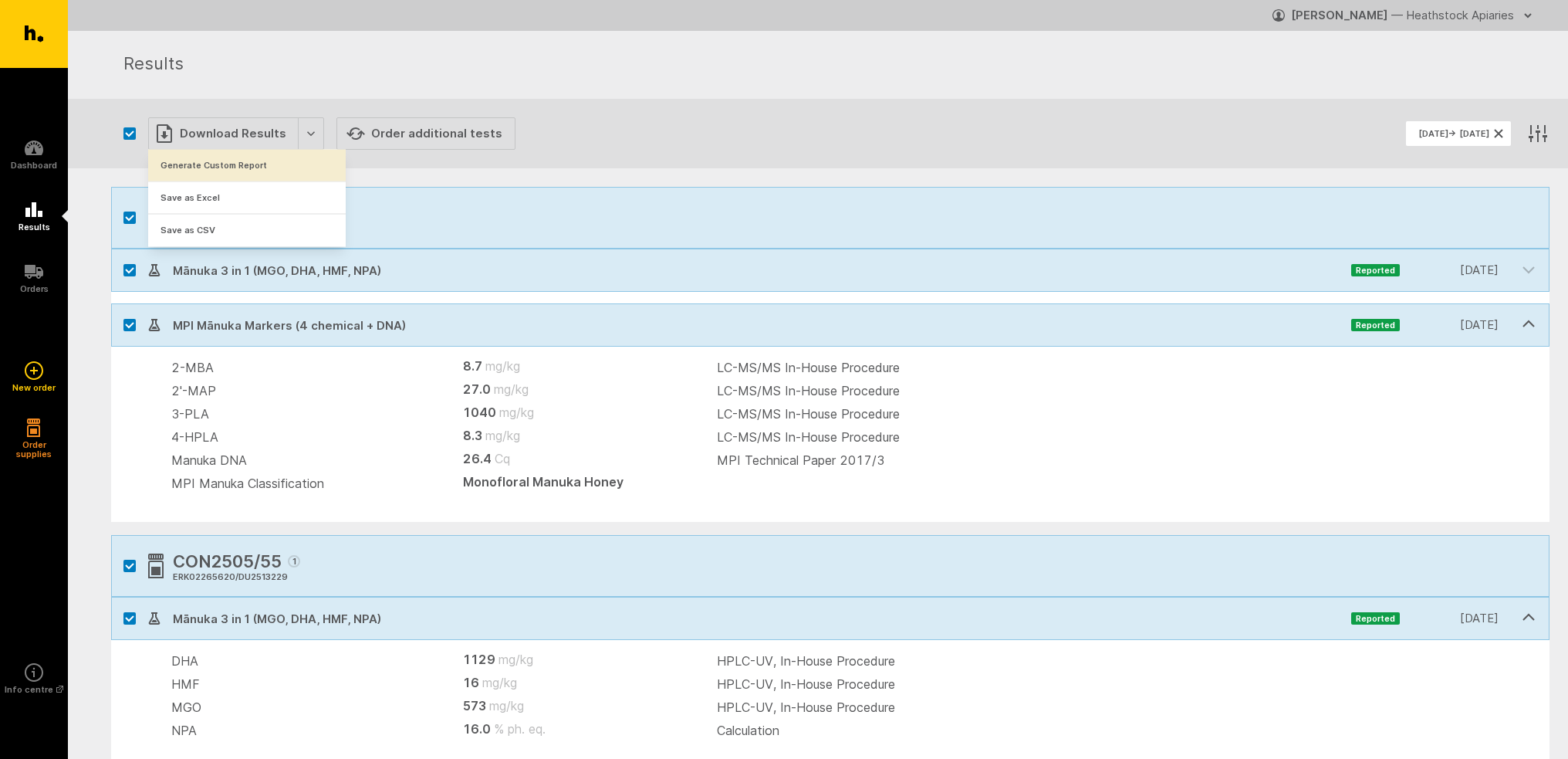
click at [225, 169] on button "Generate Custom Report" at bounding box center [247, 166] width 198 height 31
